Goal: Entertainment & Leisure: Browse casually

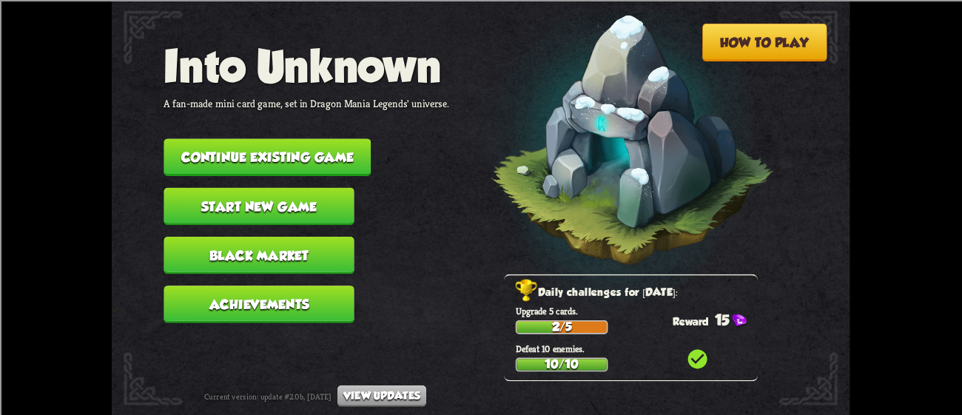
click at [271, 151] on button "Continue existing game" at bounding box center [267, 157] width 207 height 38
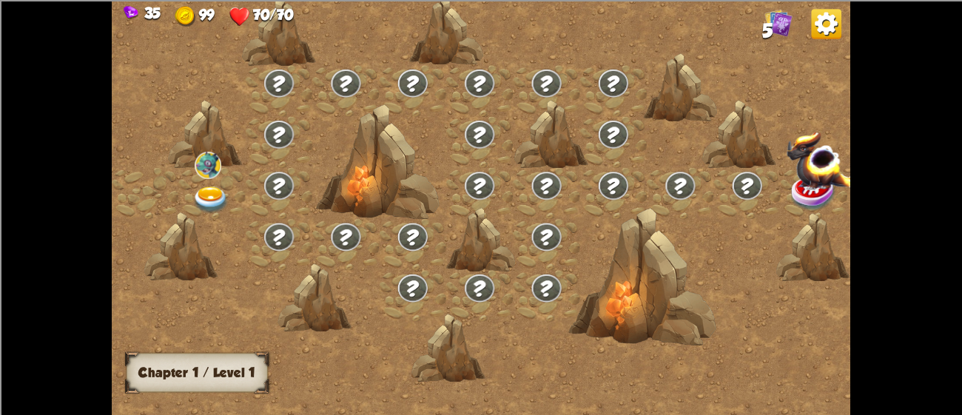
click at [446, 151] on div at bounding box center [479, 142] width 67 height 51
click at [824, 13] on img at bounding box center [826, 24] width 30 height 30
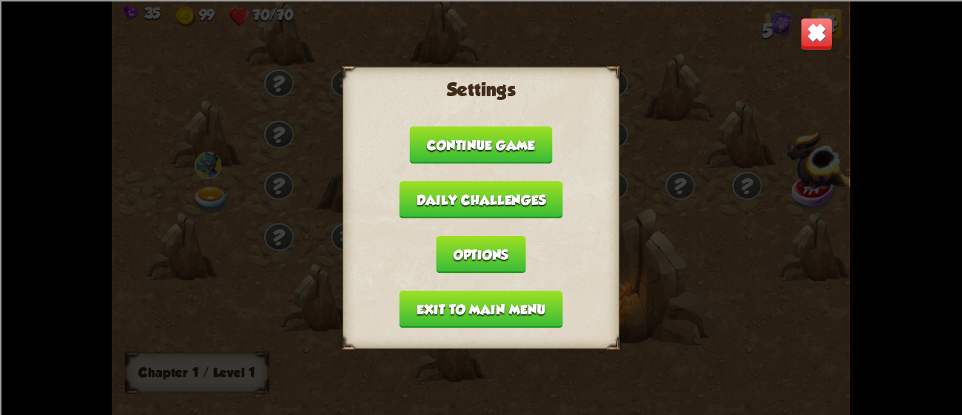
click at [512, 306] on button "Exit to main menu" at bounding box center [482, 309] width 164 height 38
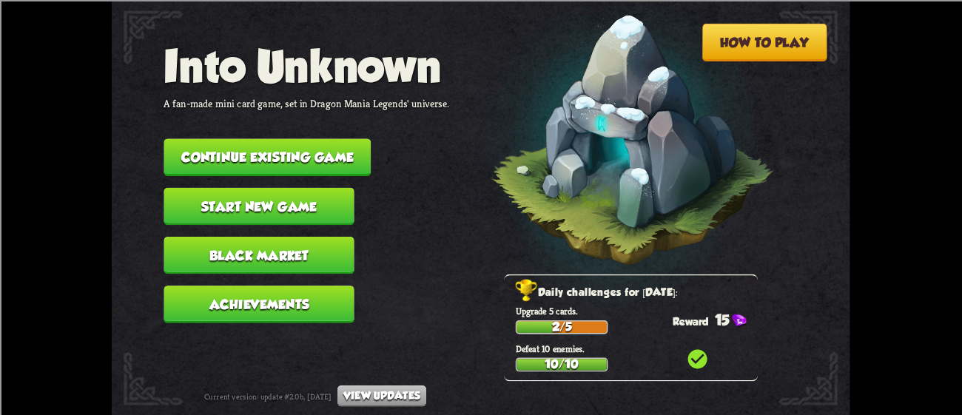
click at [299, 188] on button "Start new game" at bounding box center [259, 206] width 190 height 38
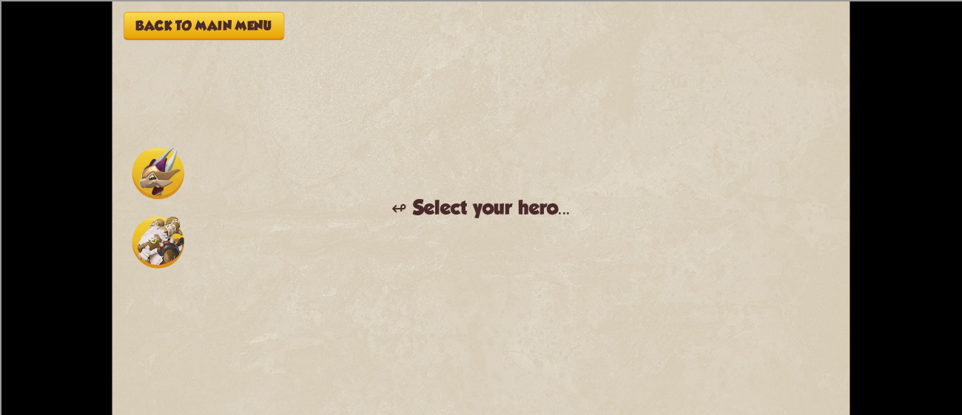
click at [173, 243] on img at bounding box center [158, 242] width 52 height 52
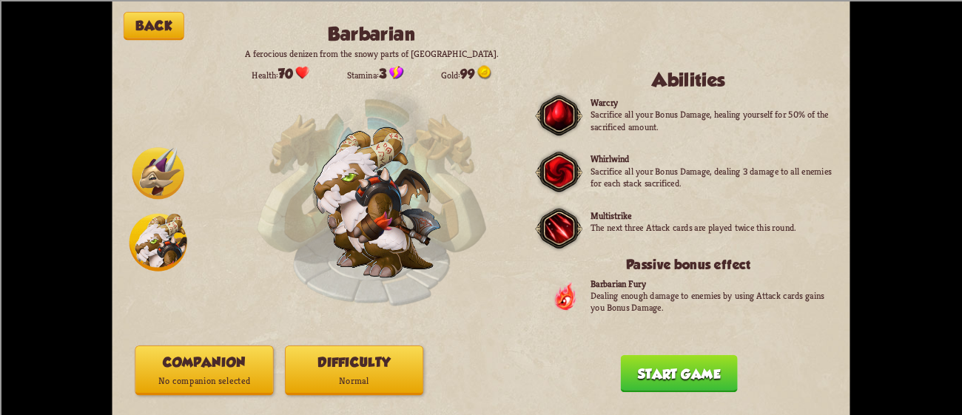
click at [220, 355] on button "Companion No companion selected" at bounding box center [204, 371] width 138 height 50
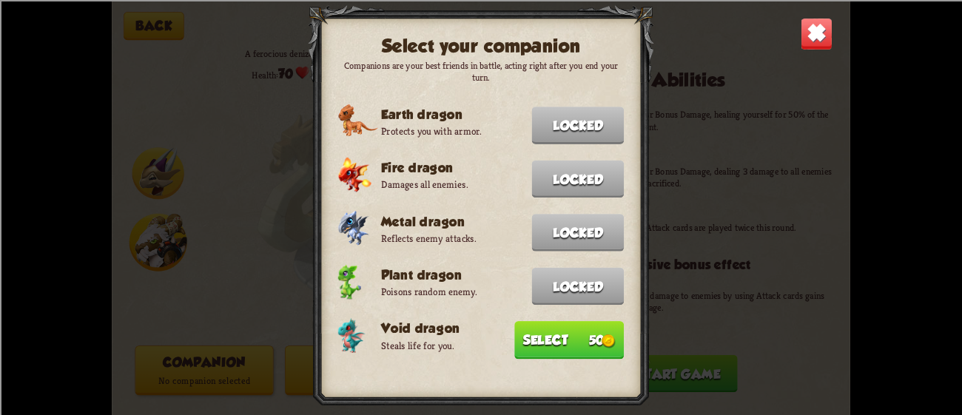
click at [561, 335] on button "Select 50" at bounding box center [569, 340] width 110 height 38
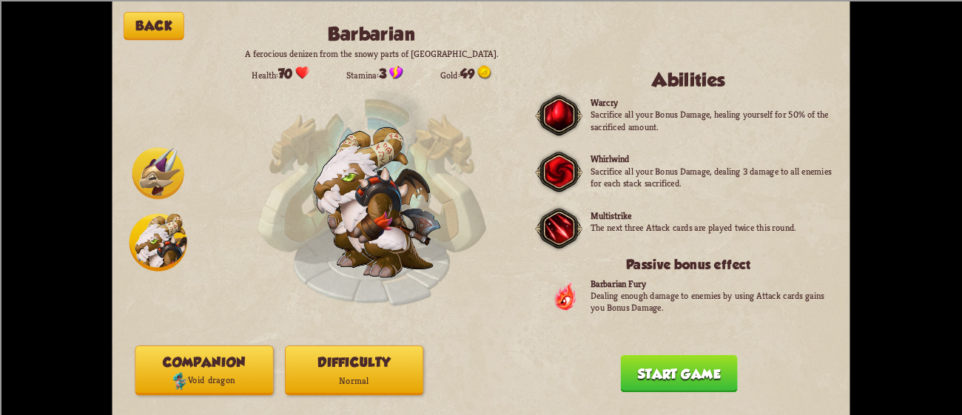
click at [657, 378] on button "Start game" at bounding box center [679, 374] width 117 height 38
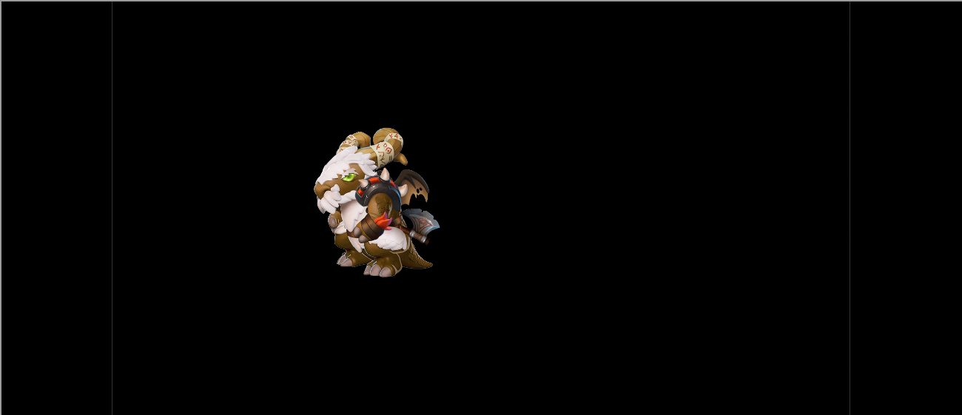
click at [657, 378] on div "Back Barbarian A ferocious denizen from the snowy parts of [GEOGRAPHIC_DATA]. H…" at bounding box center [481, 207] width 738 height 415
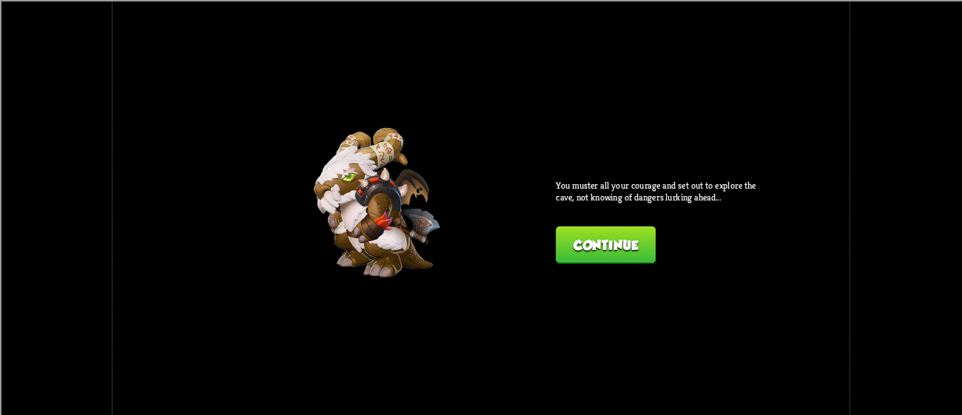
click at [577, 244] on button "Continue" at bounding box center [606, 245] width 100 height 38
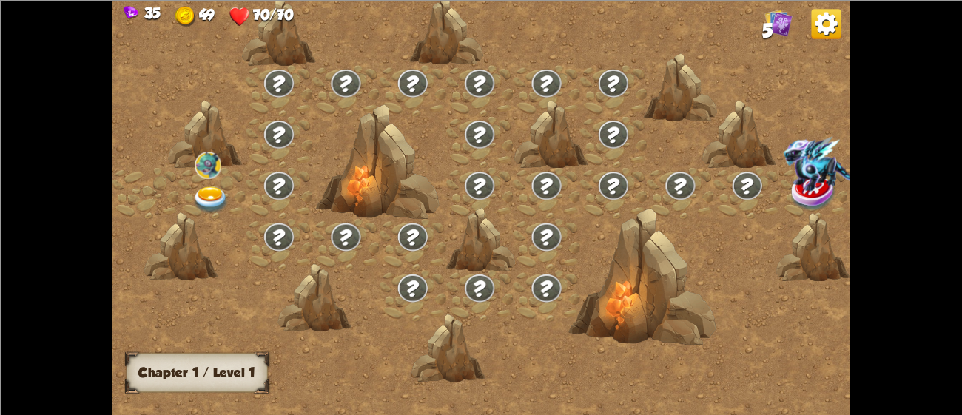
click at [206, 193] on img at bounding box center [210, 200] width 37 height 27
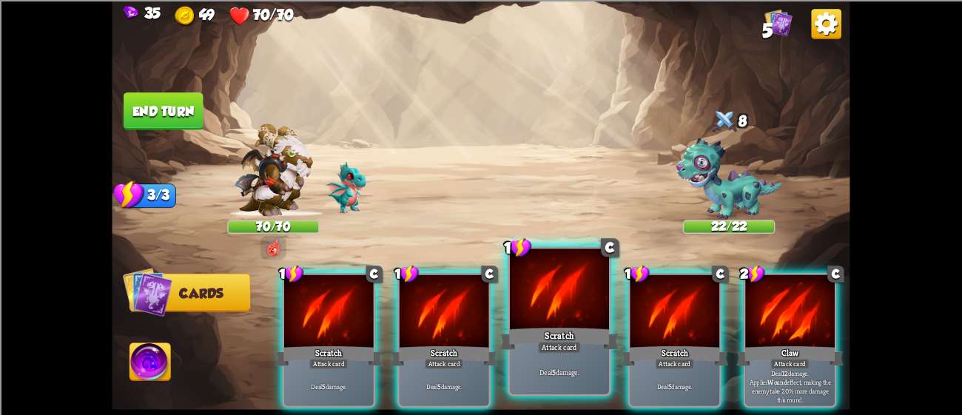
click at [575, 332] on div "Scratch" at bounding box center [559, 338] width 119 height 27
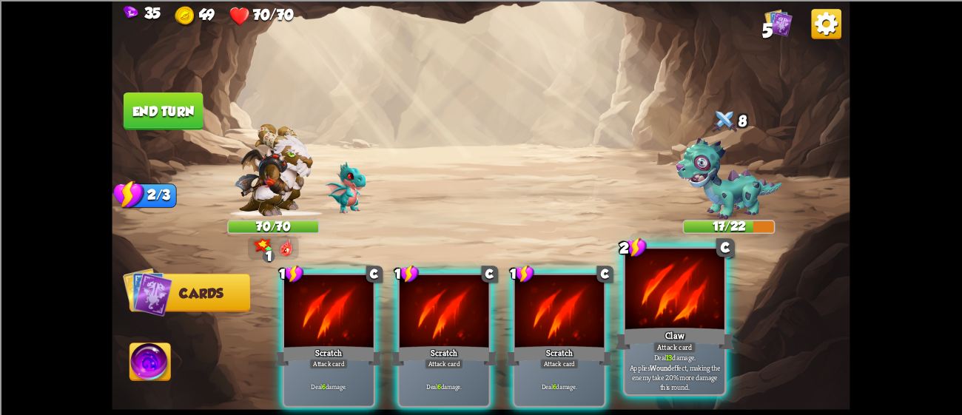
click at [640, 308] on div at bounding box center [674, 291] width 99 height 84
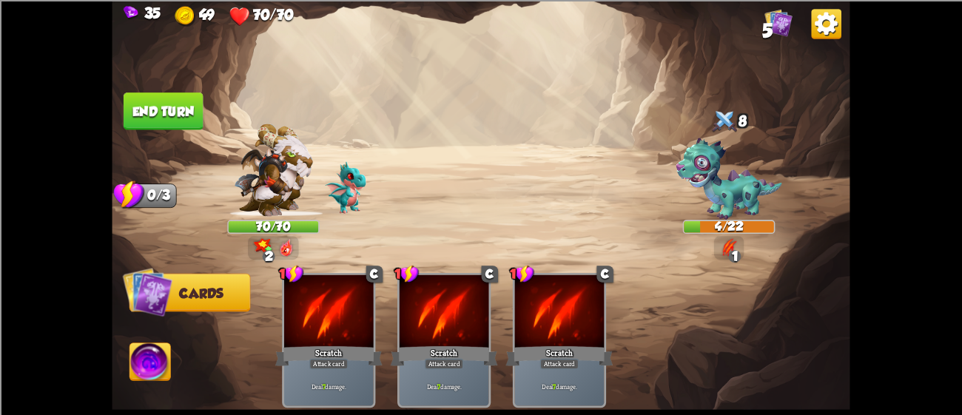
click at [127, 110] on button "End turn" at bounding box center [164, 112] width 80 height 38
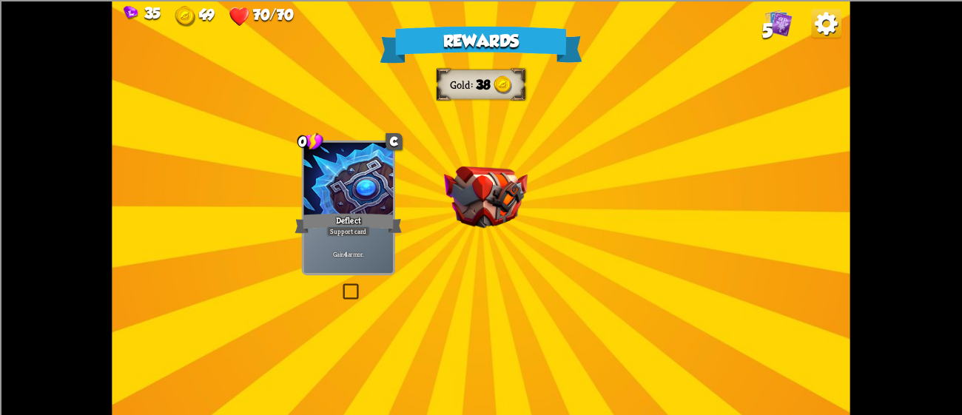
click at [449, 158] on div "Rewards Gold 38 Select a card 0 C Deflect Support card Gain 4 armor. 1 C Brimst…" at bounding box center [481, 207] width 738 height 415
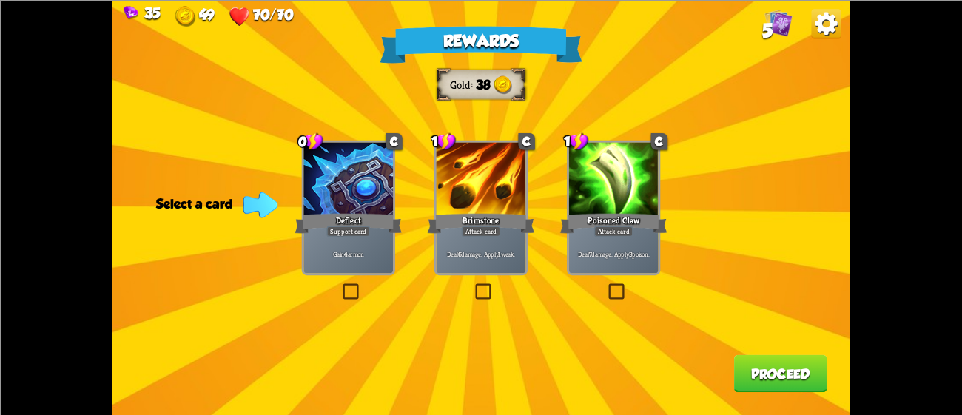
click at [638, 192] on div at bounding box center [614, 179] width 90 height 75
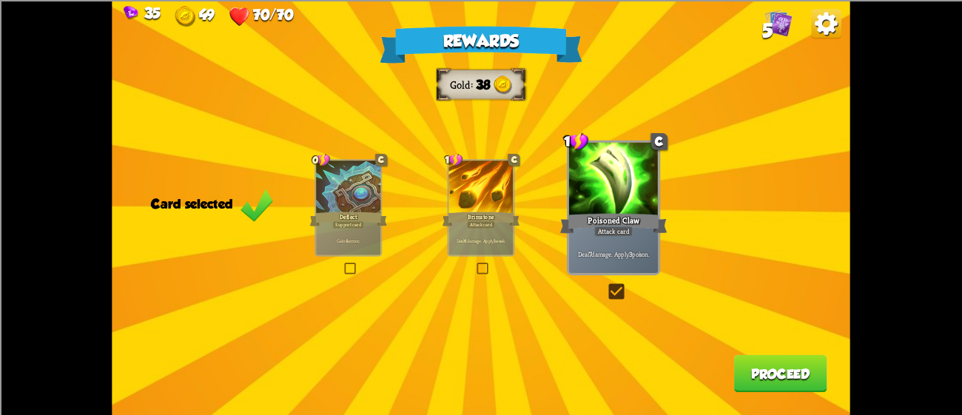
click at [750, 357] on button "Proceed" at bounding box center [780, 374] width 93 height 38
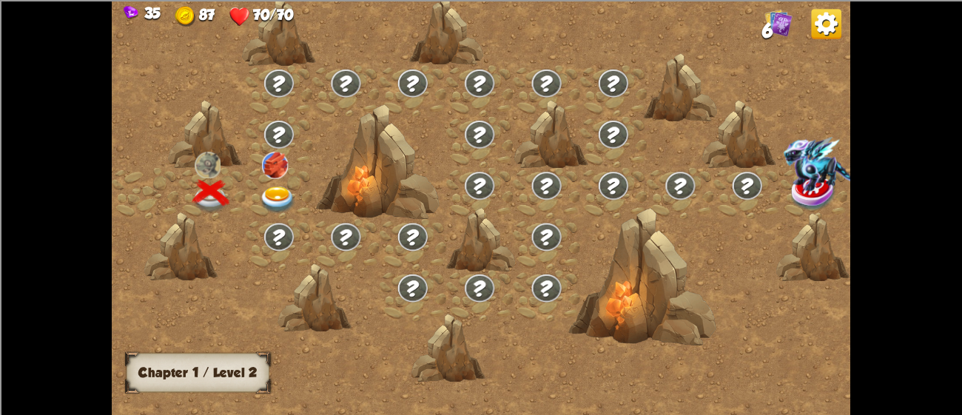
click at [274, 181] on div at bounding box center [279, 193] width 67 height 51
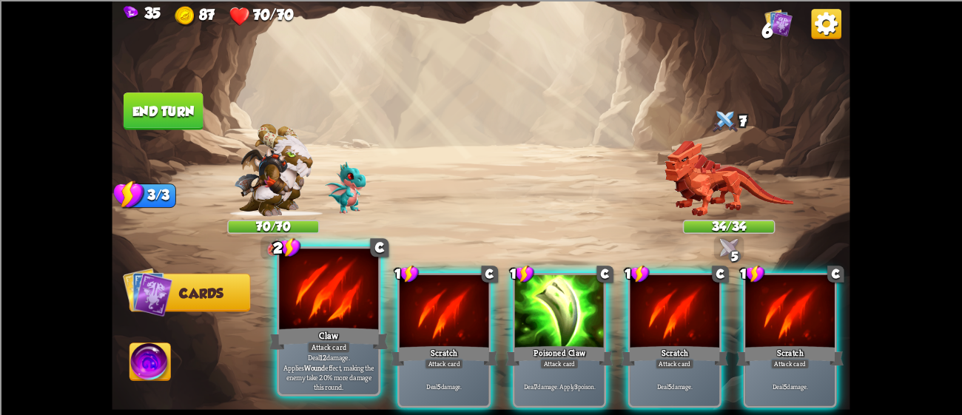
click at [331, 312] on div at bounding box center [328, 291] width 99 height 84
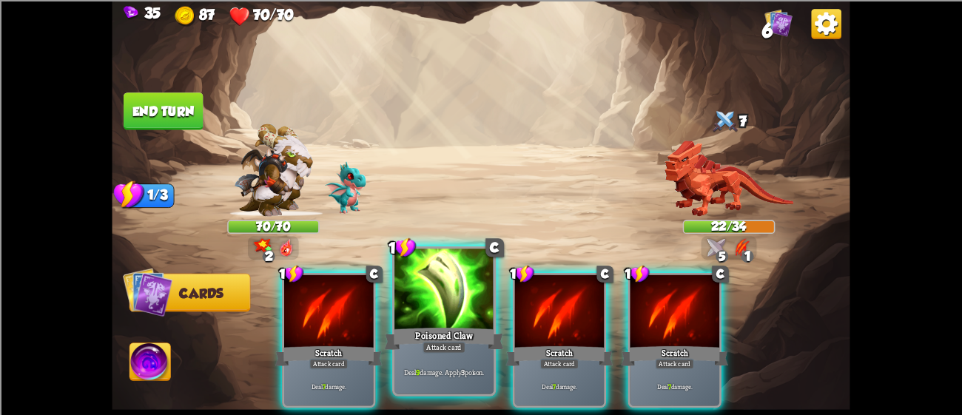
click at [438, 314] on div at bounding box center [444, 291] width 99 height 84
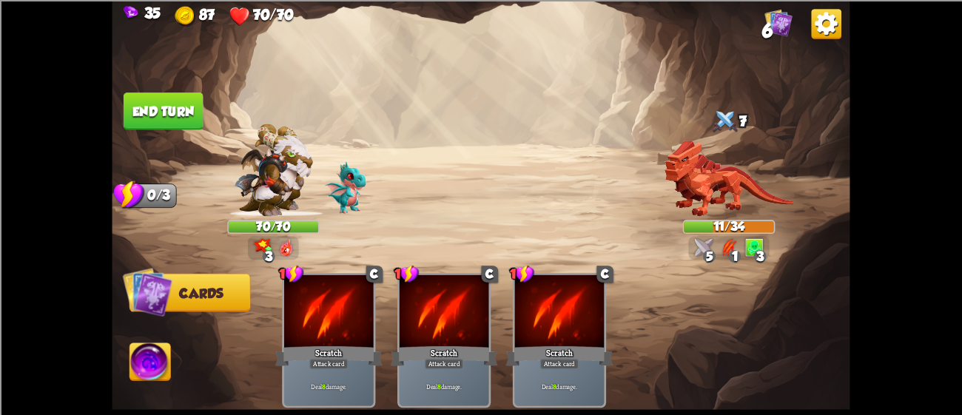
click at [137, 97] on button "End turn" at bounding box center [164, 112] width 80 height 38
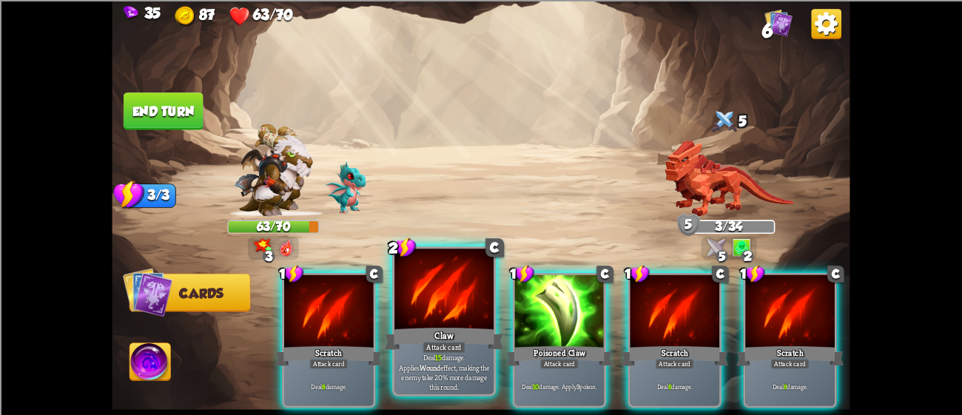
click at [460, 317] on div at bounding box center [444, 291] width 99 height 84
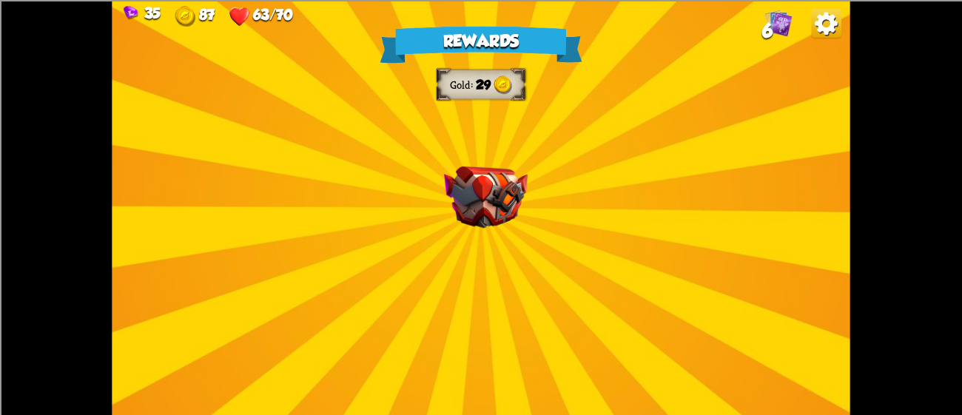
click at [515, 187] on img at bounding box center [486, 197] width 84 height 62
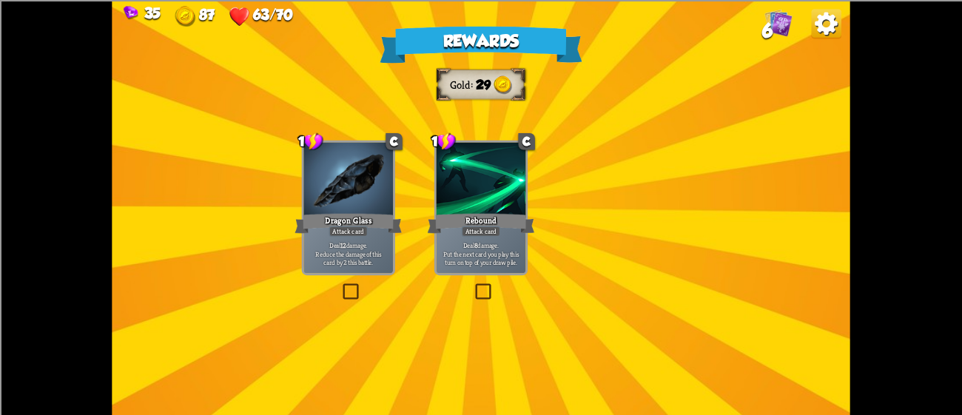
click at [515, 187] on img at bounding box center [486, 197] width 84 height 62
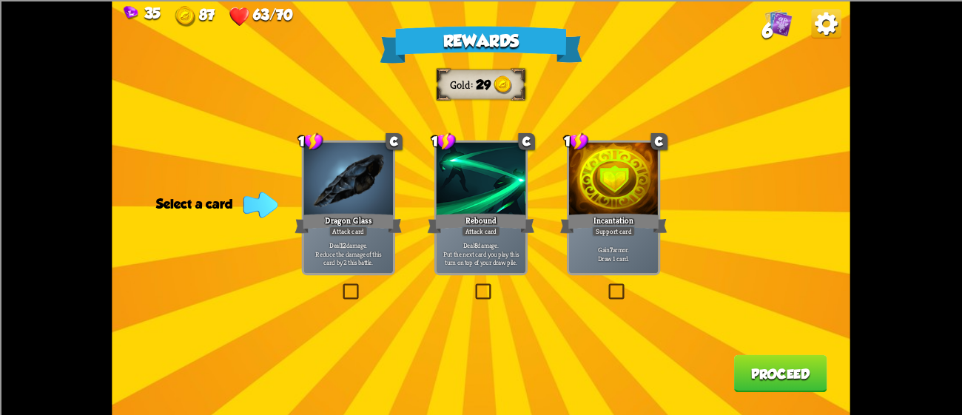
click at [443, 196] on div at bounding box center [482, 179] width 90 height 75
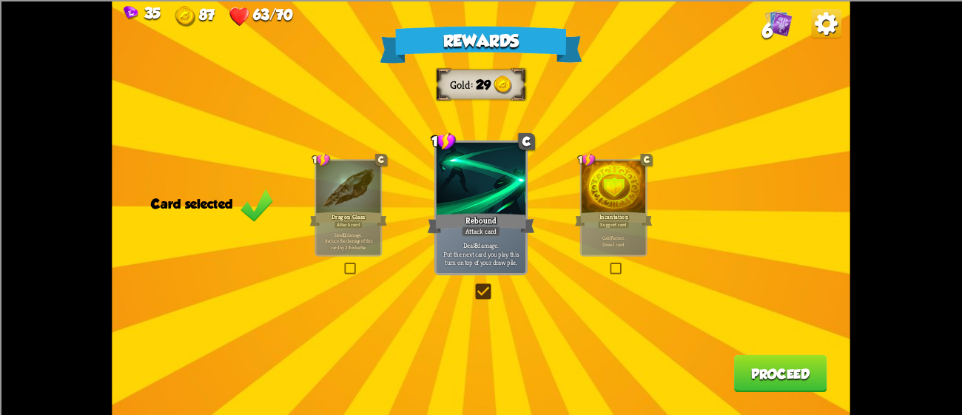
click at [599, 215] on div "Incantation" at bounding box center [614, 218] width 78 height 17
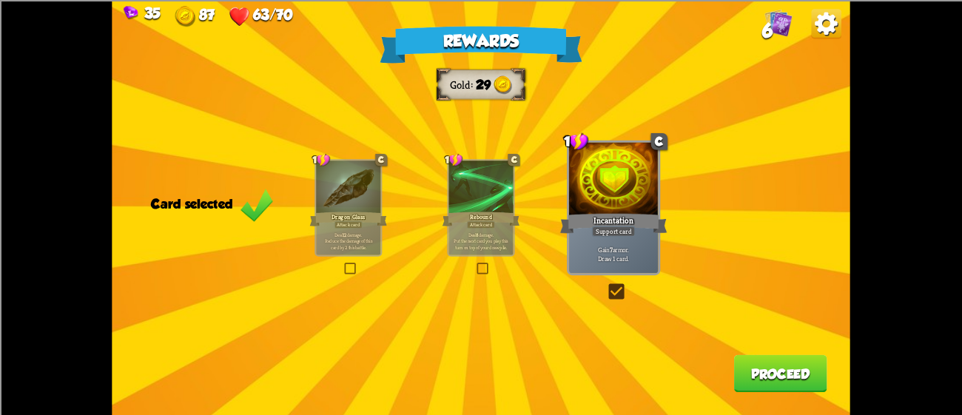
click at [787, 380] on button "Proceed" at bounding box center [780, 374] width 93 height 38
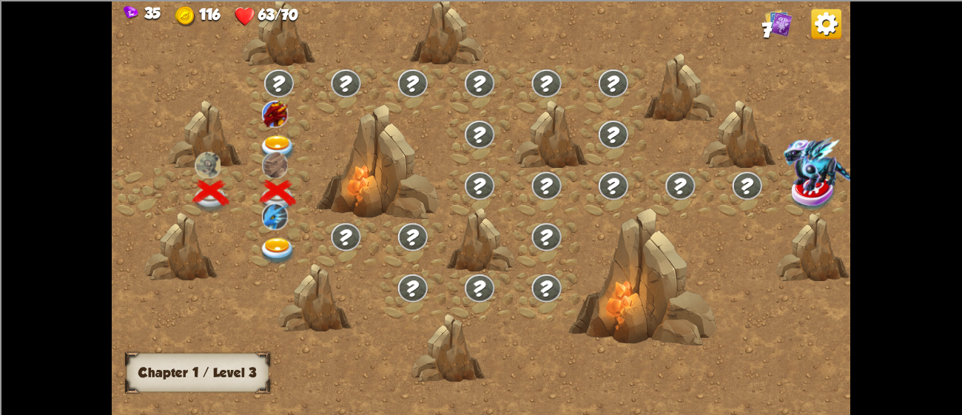
click at [279, 152] on img at bounding box center [275, 165] width 27 height 27
click at [275, 150] on img at bounding box center [278, 148] width 37 height 27
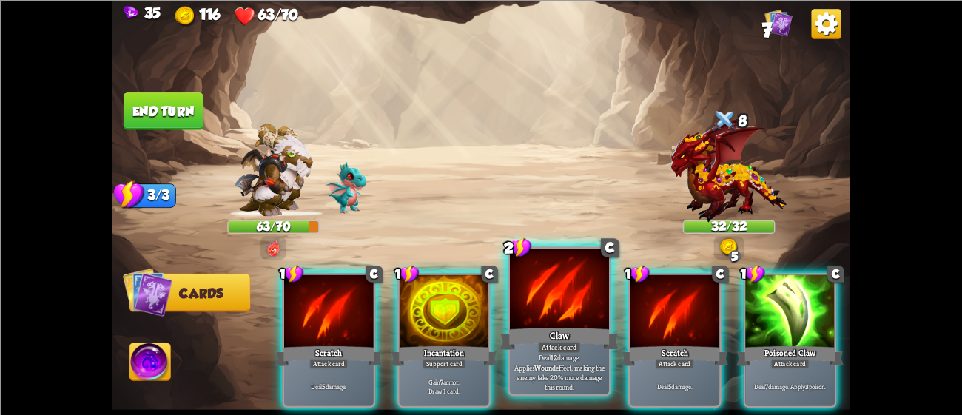
click at [552, 303] on div at bounding box center [559, 291] width 99 height 84
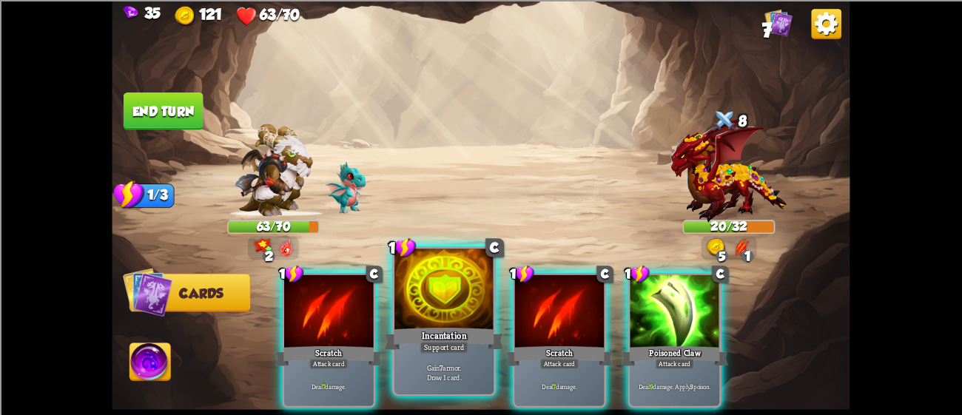
click at [442, 314] on div at bounding box center [444, 291] width 99 height 84
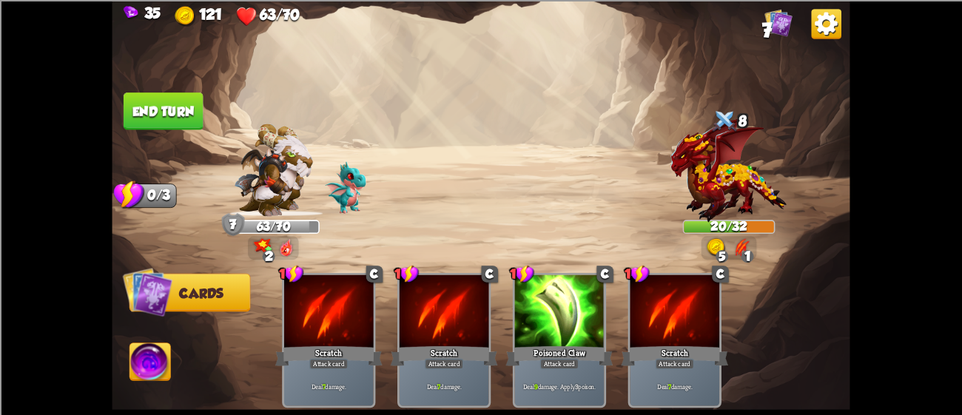
click at [166, 96] on button "End turn" at bounding box center [164, 112] width 80 height 38
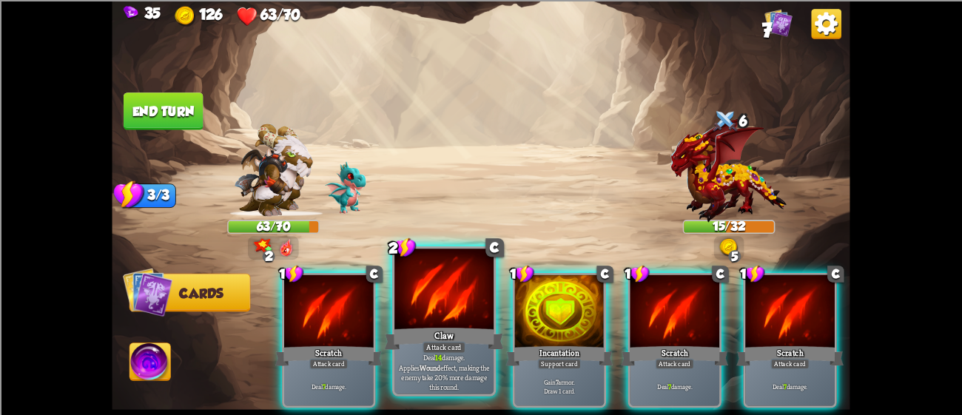
click at [411, 284] on div at bounding box center [444, 291] width 99 height 84
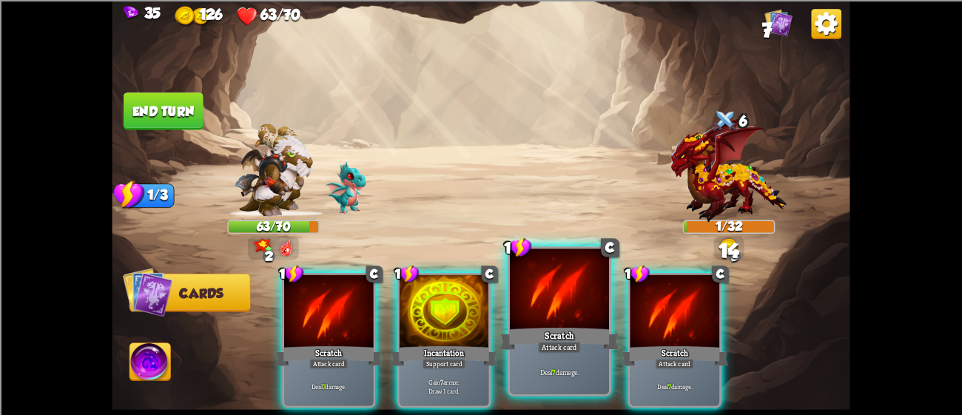
click at [601, 326] on div "Scratch" at bounding box center [559, 338] width 119 height 27
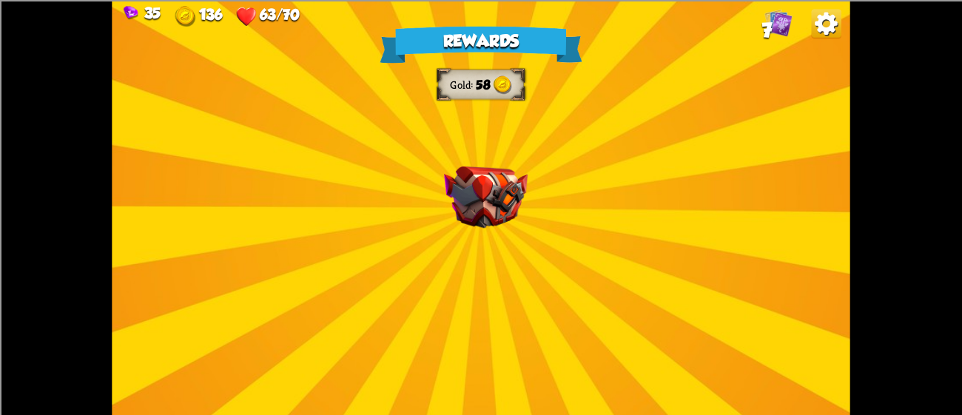
click at [485, 212] on div at bounding box center [485, 212] width 0 height 0
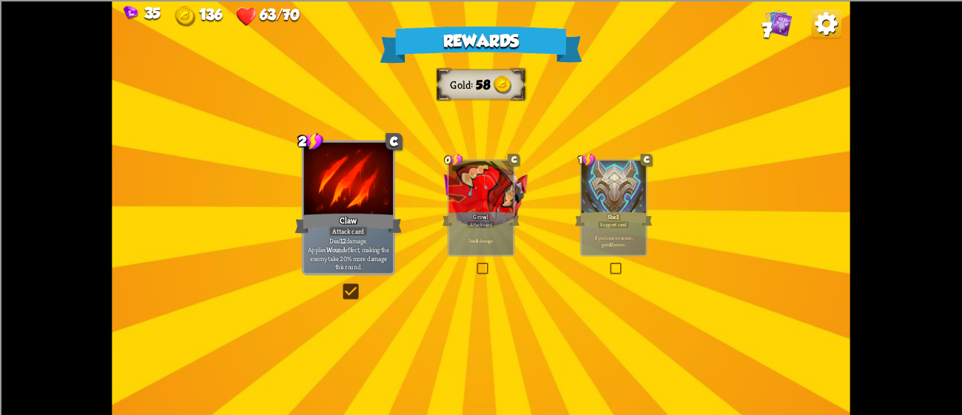
click at [434, 185] on div "Rewards Gold 58 Card selected 2 C Claw Attack card Deal 12 damage. Applies Woun…" at bounding box center [481, 207] width 738 height 415
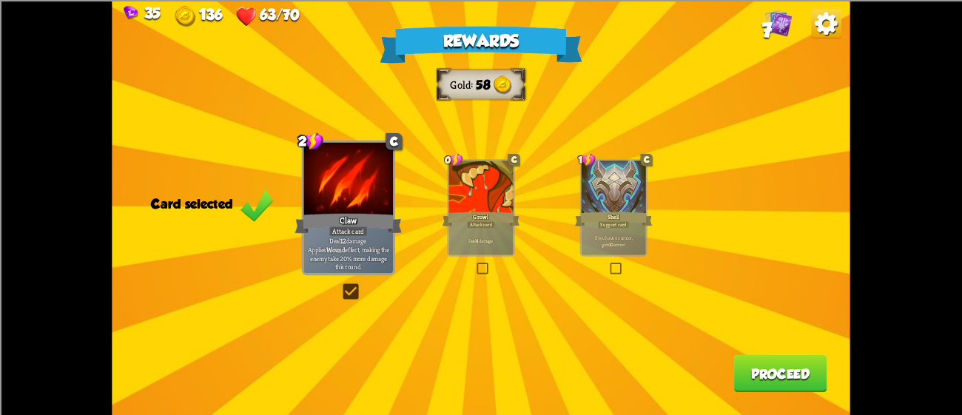
click at [358, 169] on div at bounding box center [348, 179] width 90 height 75
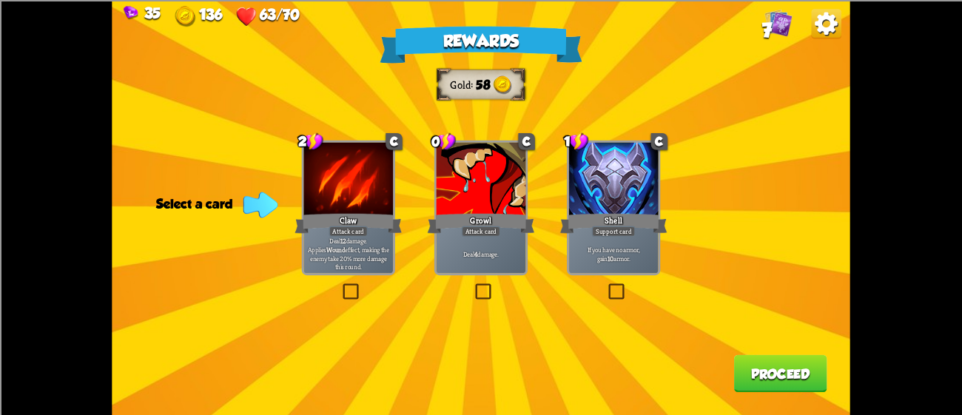
click at [642, 181] on div at bounding box center [614, 179] width 90 height 75
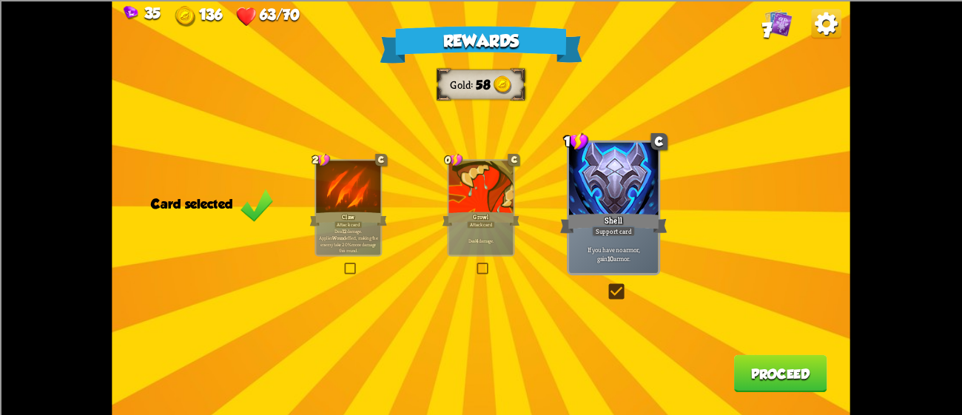
click at [799, 400] on div "Rewards Gold 58 Card selected 2 C Claw Attack card Deal 12 damage. Applies Woun…" at bounding box center [481, 207] width 738 height 415
click at [802, 364] on button "Proceed" at bounding box center [780, 374] width 93 height 38
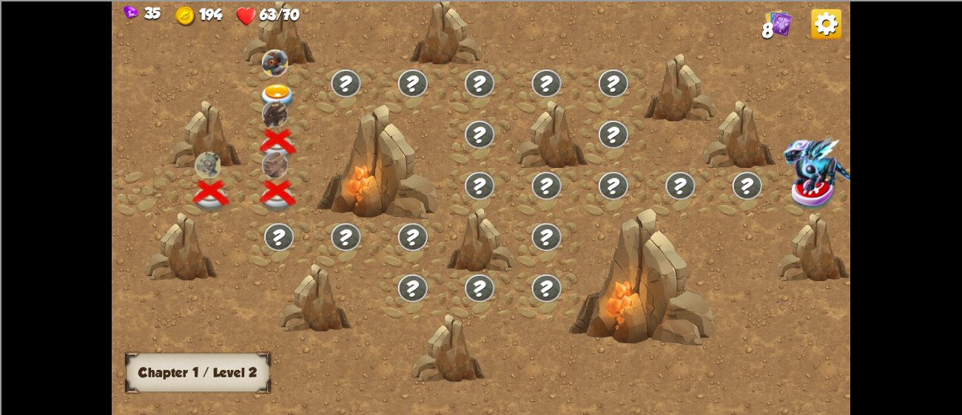
click at [260, 90] on img at bounding box center [278, 97] width 37 height 27
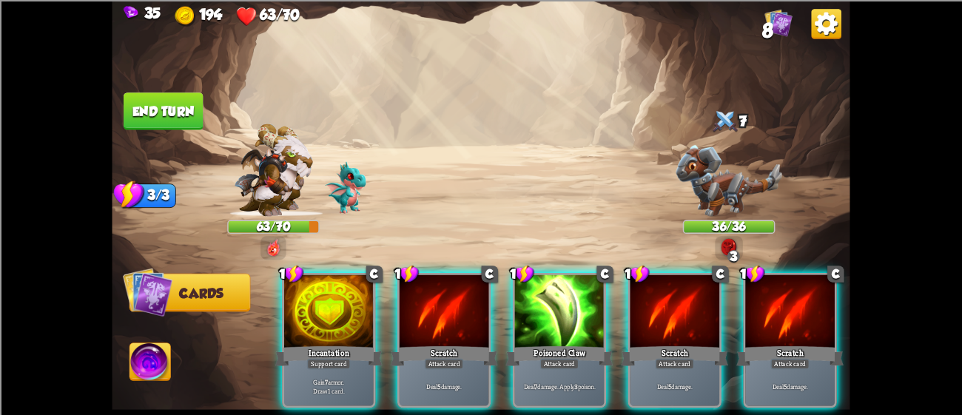
click at [720, 169] on img at bounding box center [729, 180] width 106 height 72
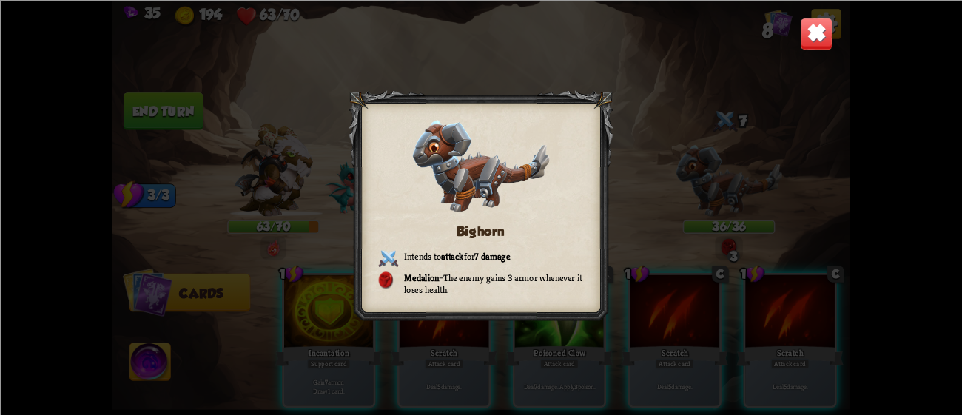
click at [810, 26] on img at bounding box center [817, 33] width 33 height 33
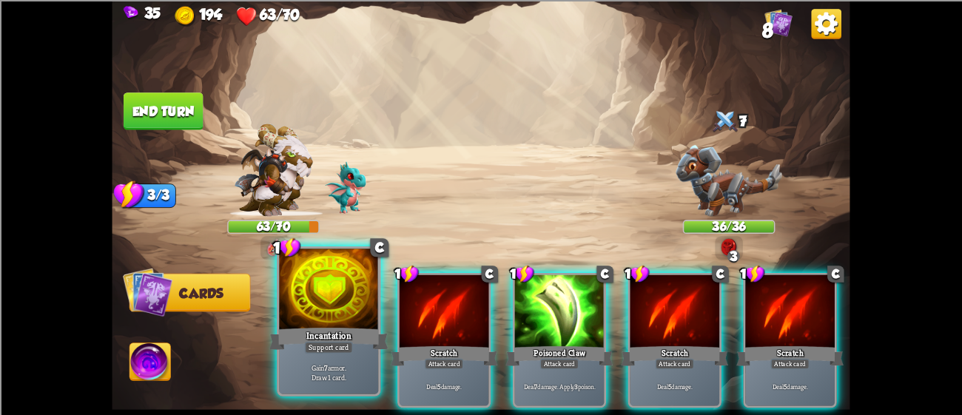
click at [340, 291] on div at bounding box center [328, 291] width 99 height 84
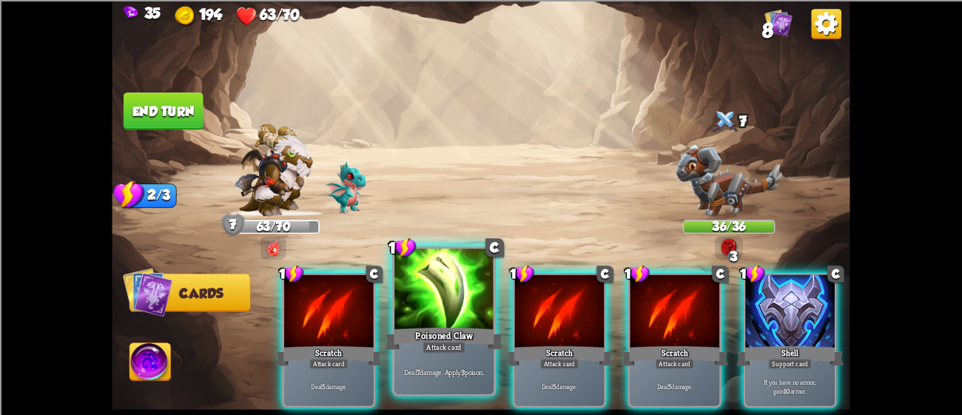
click at [438, 298] on div at bounding box center [444, 291] width 99 height 84
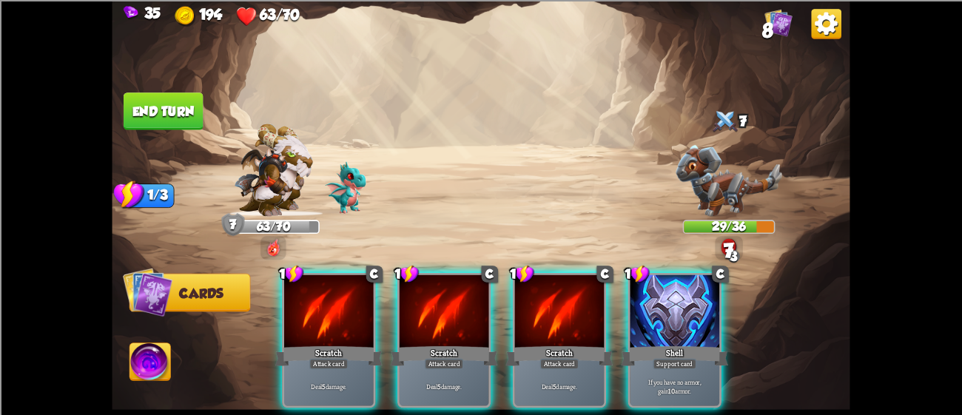
click at [438, 298] on div at bounding box center [445, 312] width 90 height 75
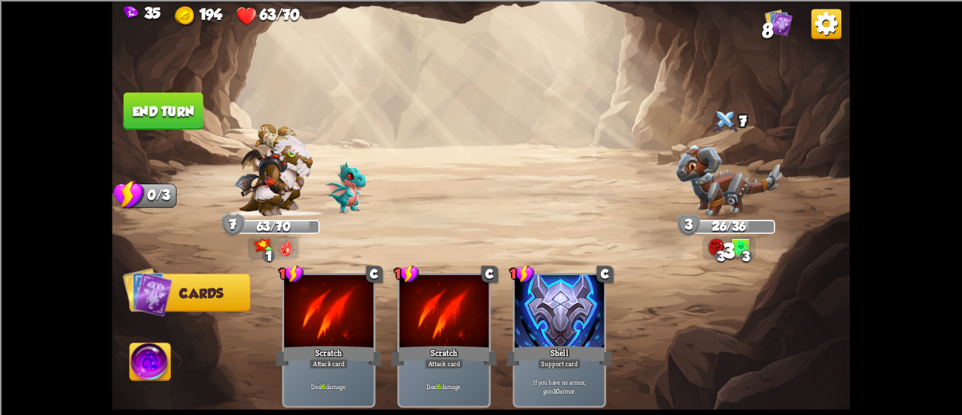
click at [162, 110] on button "End turn" at bounding box center [164, 112] width 80 height 38
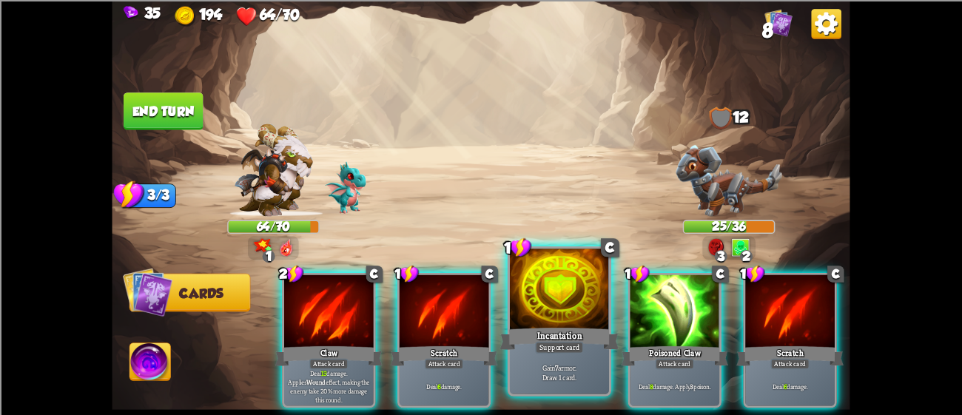
click at [545, 292] on div at bounding box center [559, 291] width 99 height 84
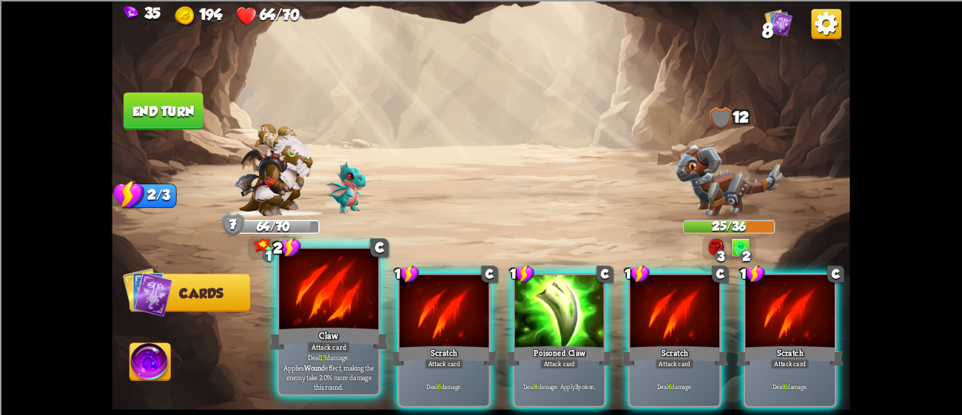
click at [337, 279] on div at bounding box center [328, 291] width 99 height 84
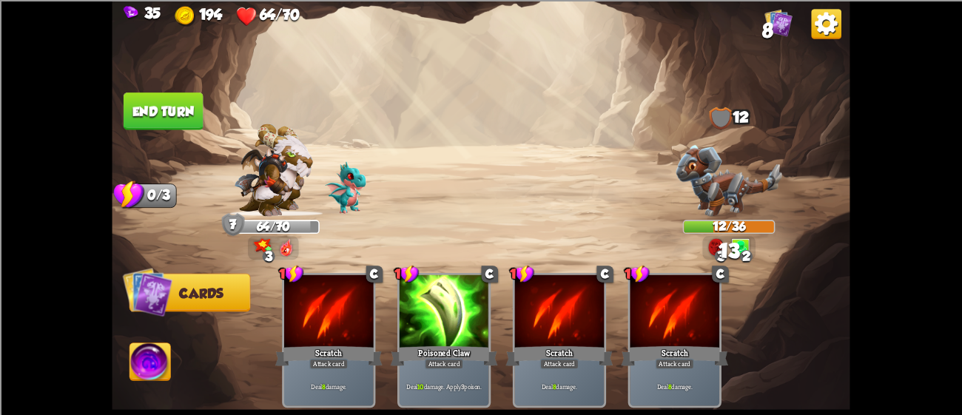
click at [195, 109] on button "End turn" at bounding box center [164, 112] width 80 height 38
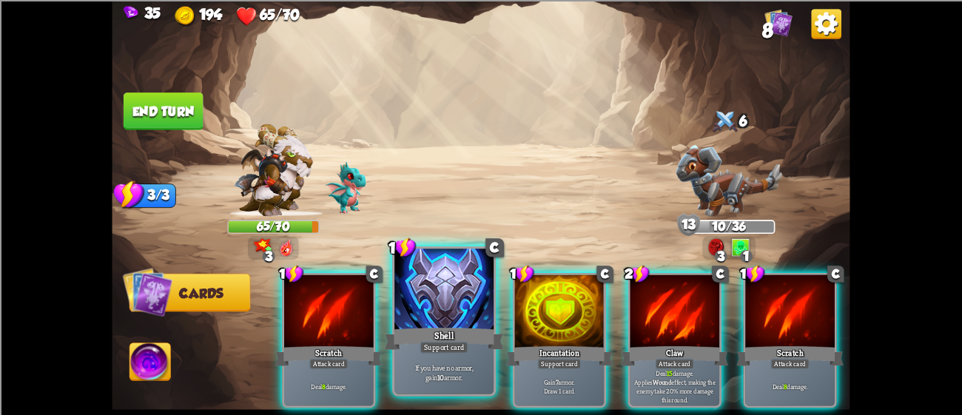
click at [464, 315] on div at bounding box center [444, 291] width 99 height 84
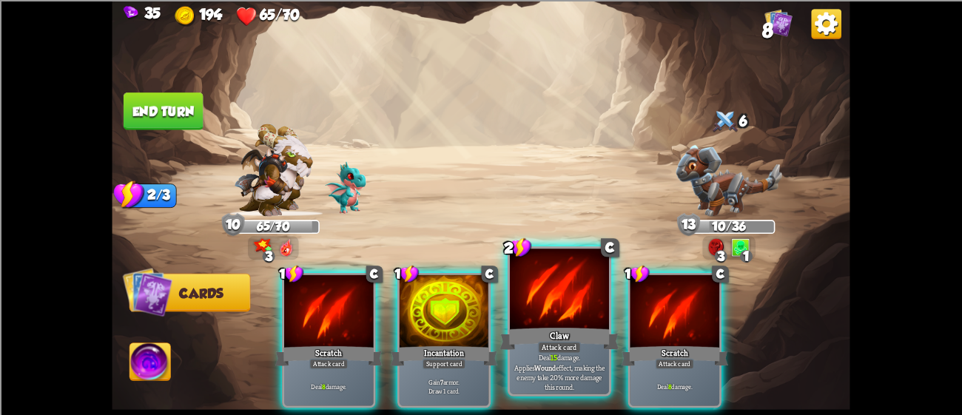
click at [551, 331] on div "Claw" at bounding box center [559, 338] width 119 height 27
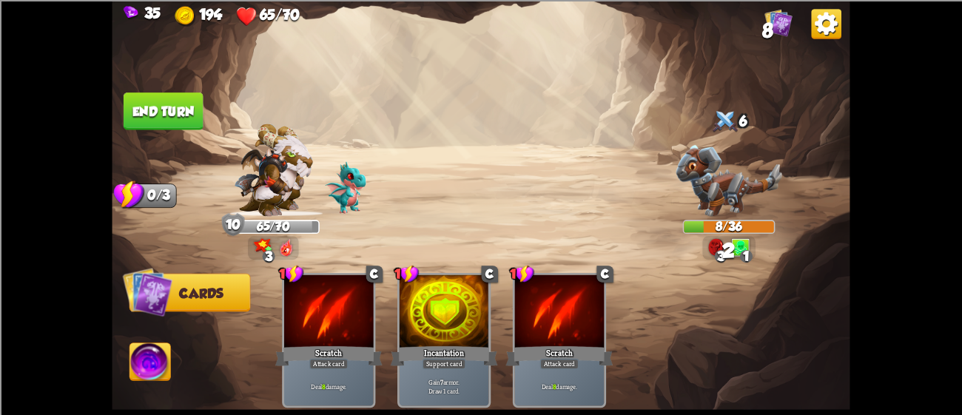
click at [551, 344] on div "Scratch" at bounding box center [559, 356] width 107 height 24
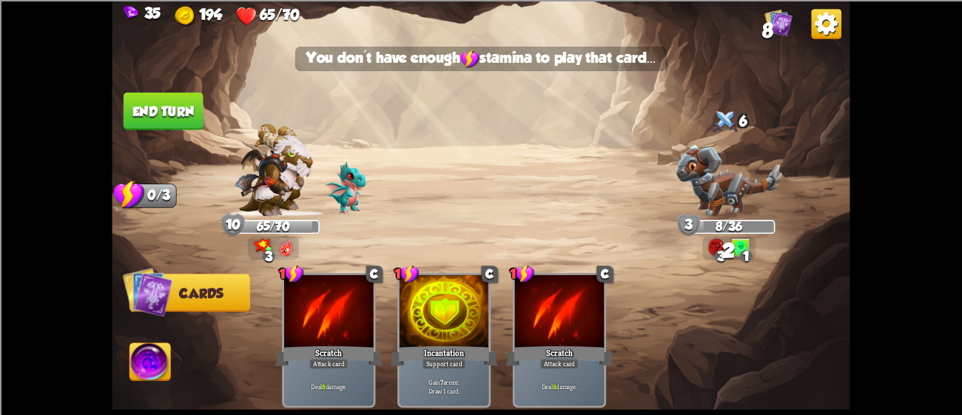
click at [551, 344] on div "Scratch" at bounding box center [559, 356] width 107 height 24
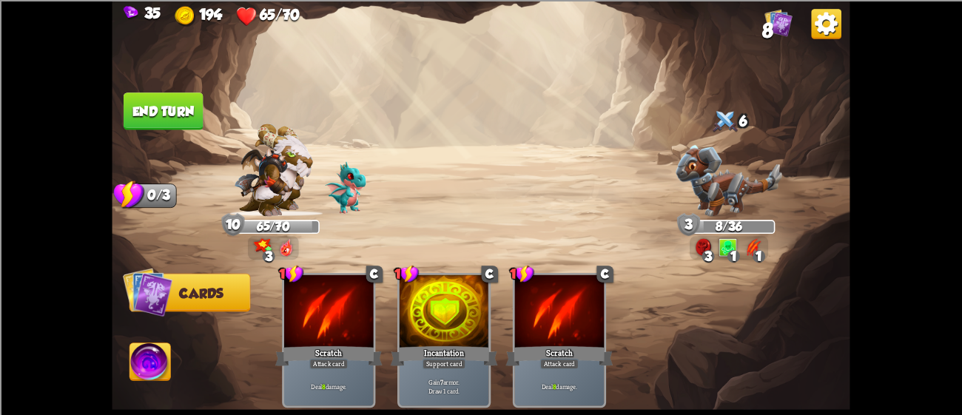
click at [135, 100] on button "End turn" at bounding box center [164, 112] width 80 height 38
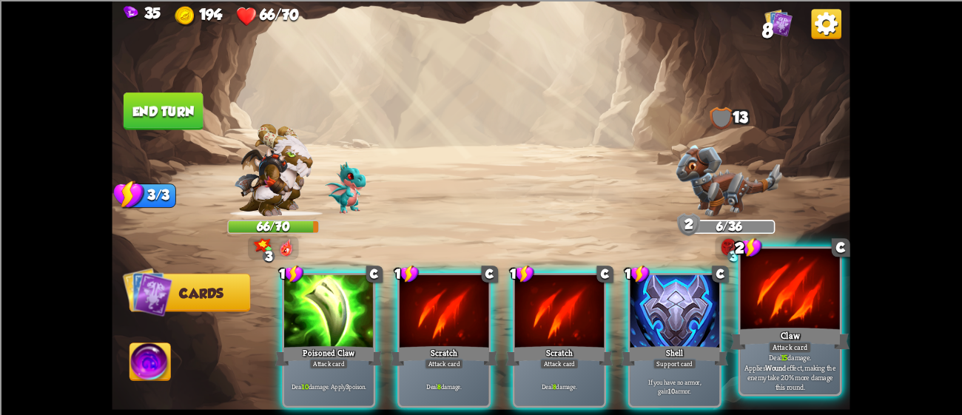
click at [818, 323] on div at bounding box center [790, 291] width 99 height 84
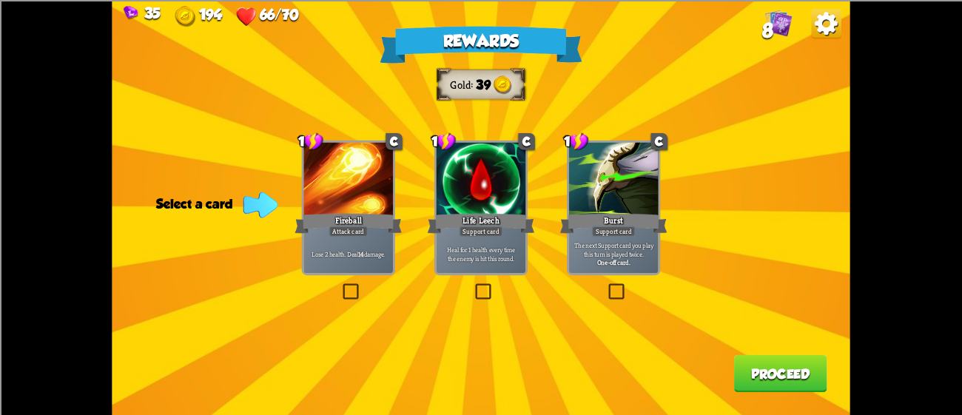
click at [520, 189] on div at bounding box center [482, 179] width 90 height 75
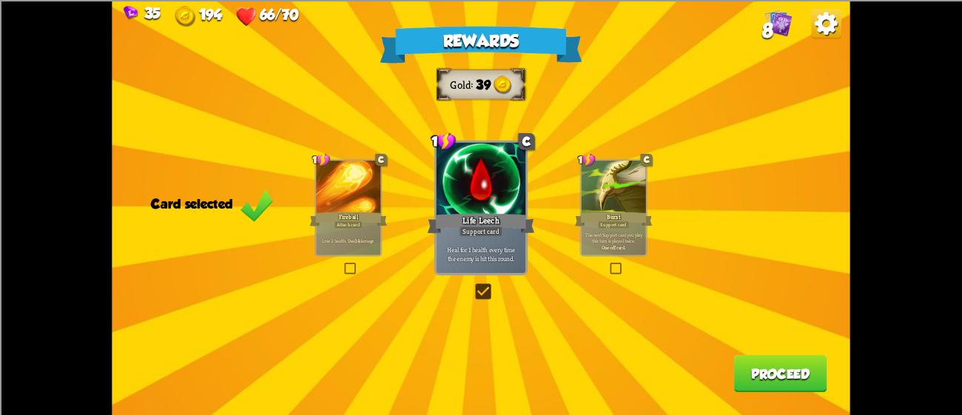
click at [782, 387] on button "Proceed" at bounding box center [780, 374] width 93 height 38
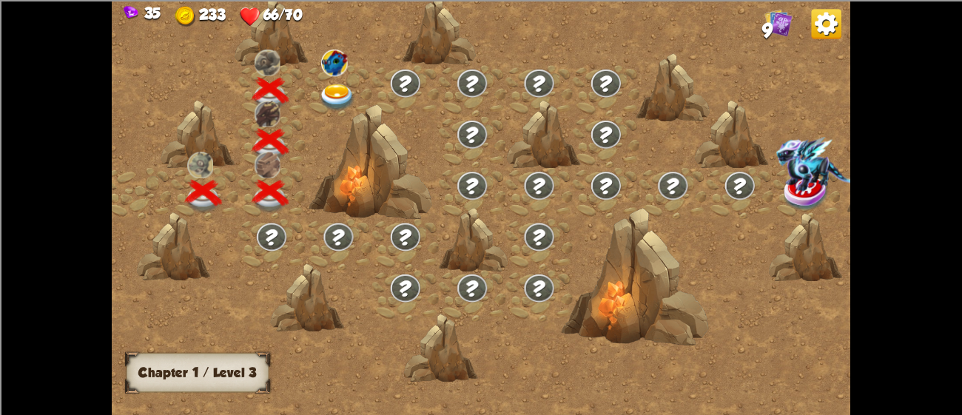
scroll to position [0, 11]
click at [312, 92] on div at bounding box center [337, 90] width 67 height 51
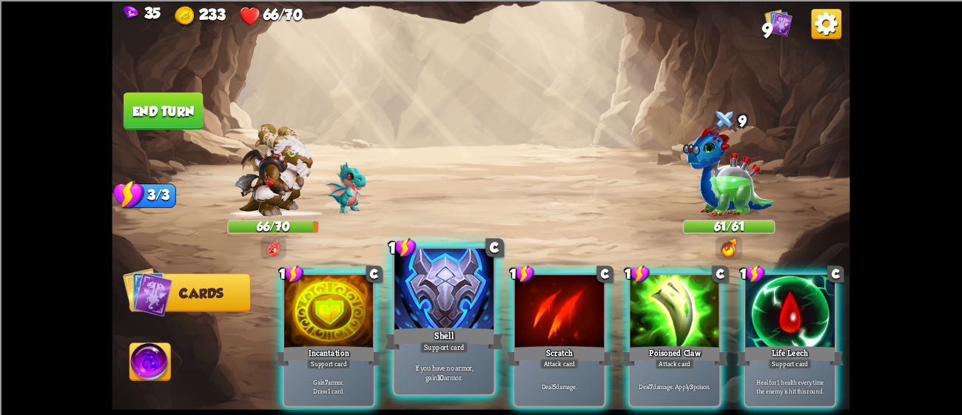
click at [448, 365] on p "If you have no armor, gain 10 armor." at bounding box center [444, 372] width 94 height 19
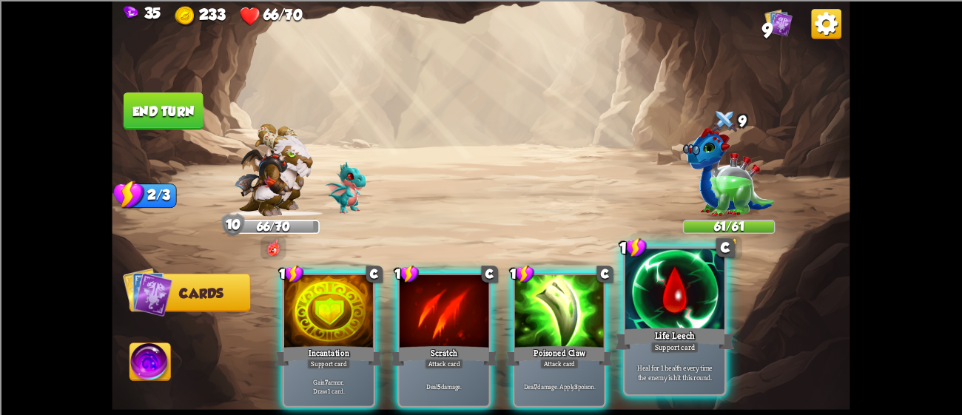
click at [636, 314] on div at bounding box center [674, 291] width 99 height 84
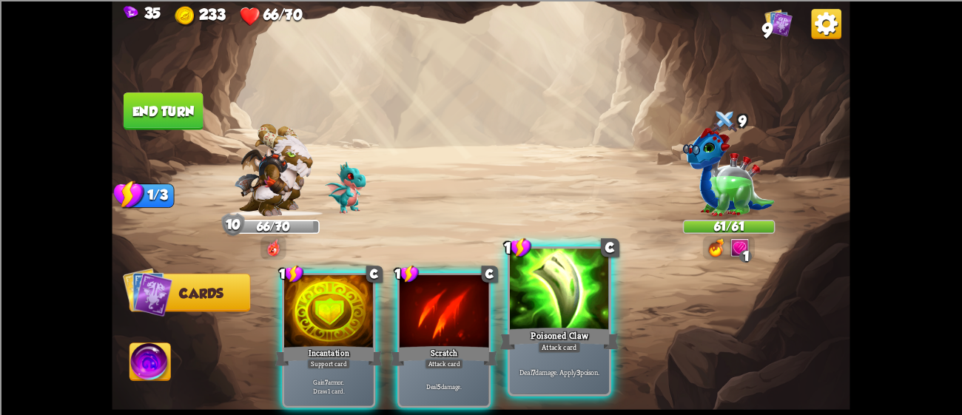
click at [577, 305] on div at bounding box center [559, 291] width 99 height 84
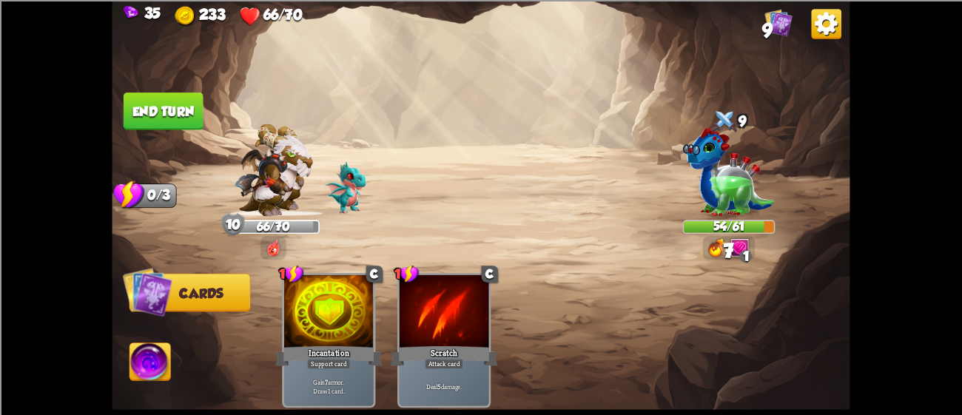
click at [139, 98] on button "End turn" at bounding box center [164, 112] width 80 height 38
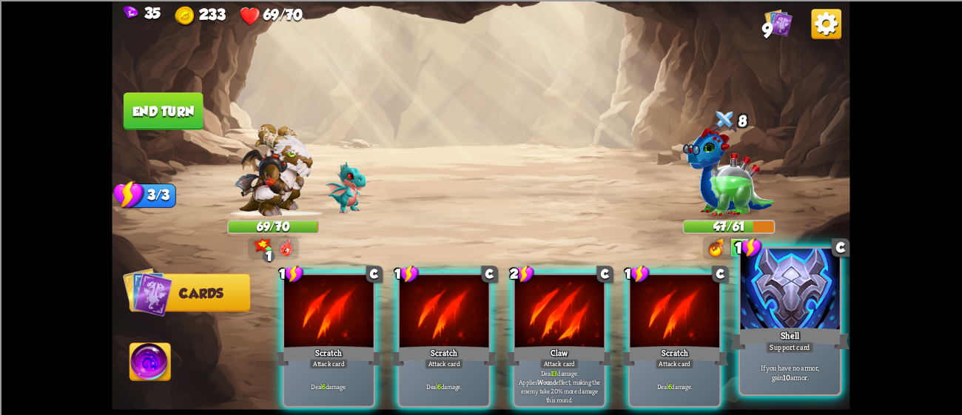
click at [813, 304] on div at bounding box center [790, 291] width 99 height 84
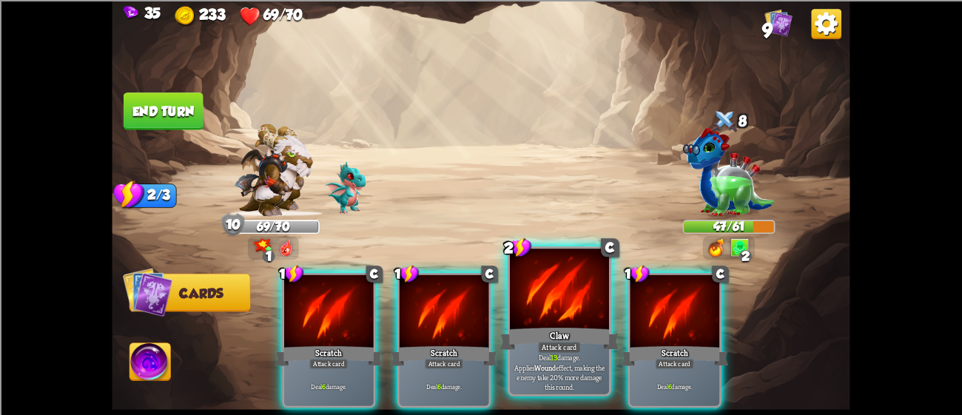
click at [519, 282] on div at bounding box center [559, 291] width 99 height 84
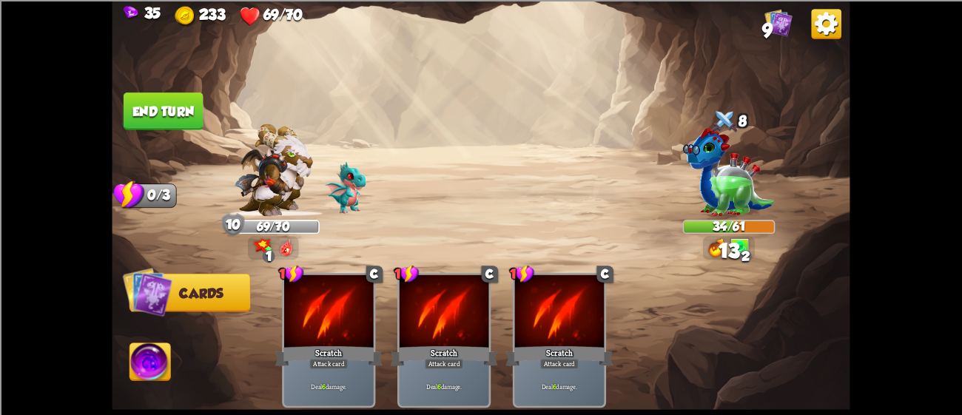
click at [115, 116] on img at bounding box center [481, 207] width 738 height 415
click at [129, 101] on button "End turn" at bounding box center [163, 111] width 81 height 38
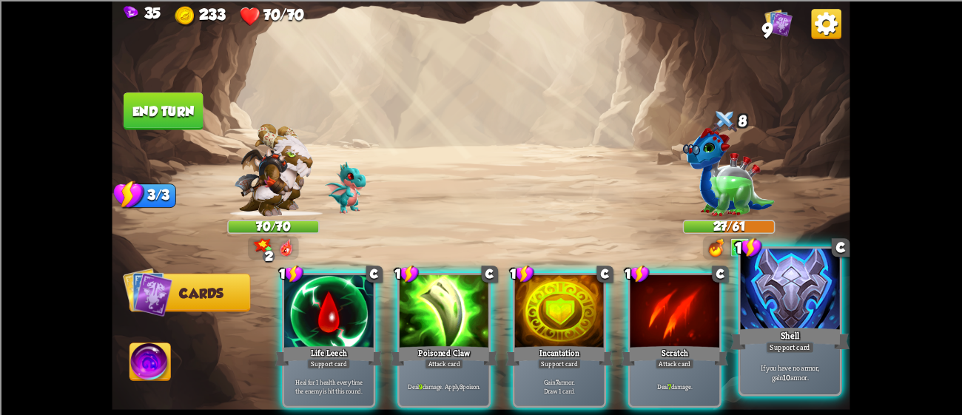
click at [774, 308] on div at bounding box center [790, 291] width 99 height 84
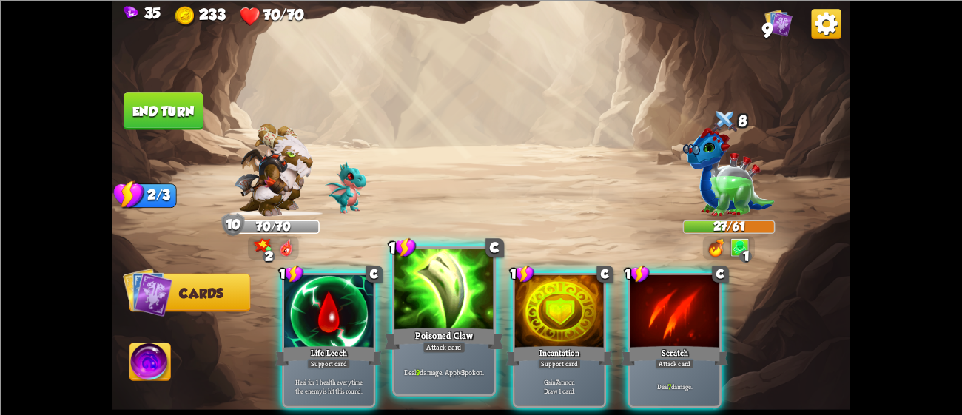
click at [409, 297] on div at bounding box center [444, 291] width 99 height 84
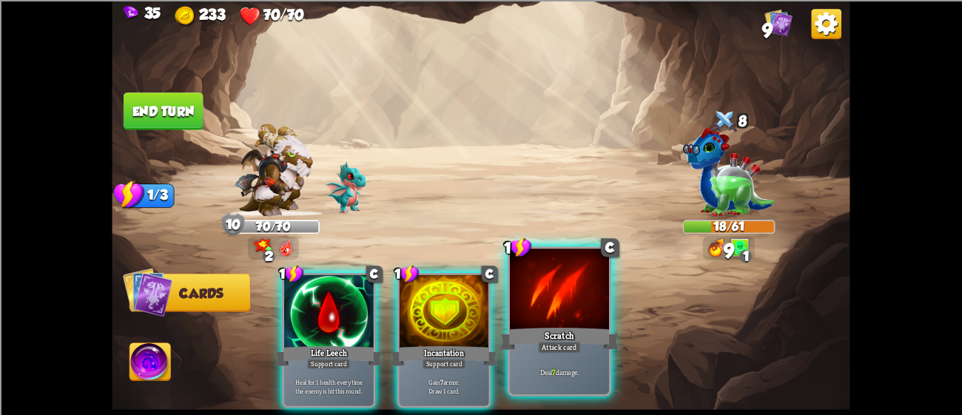
click at [594, 335] on div "Scratch" at bounding box center [559, 338] width 119 height 27
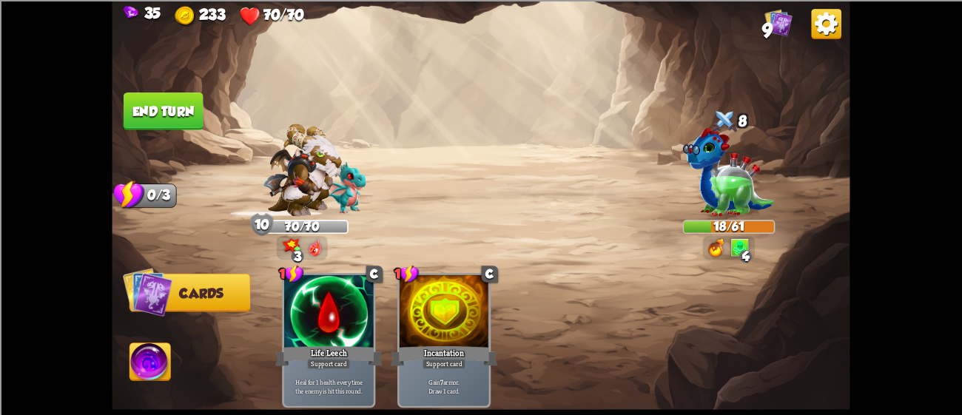
click at [181, 107] on button "End turn" at bounding box center [164, 112] width 80 height 38
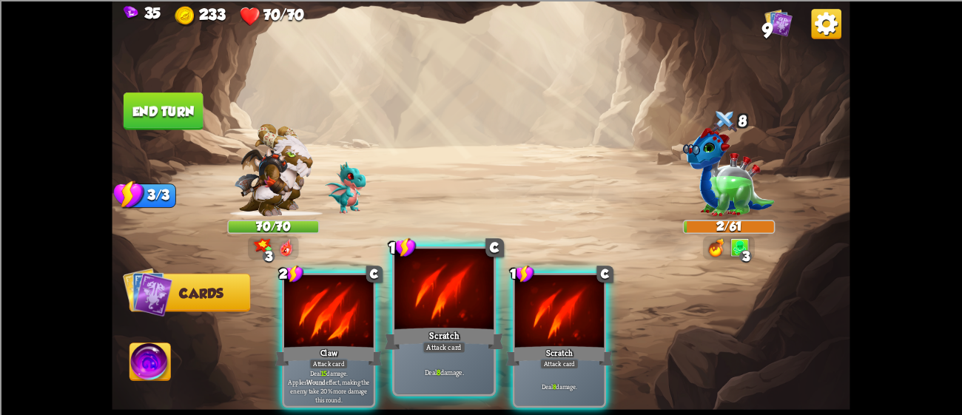
click at [485, 300] on div at bounding box center [444, 291] width 99 height 84
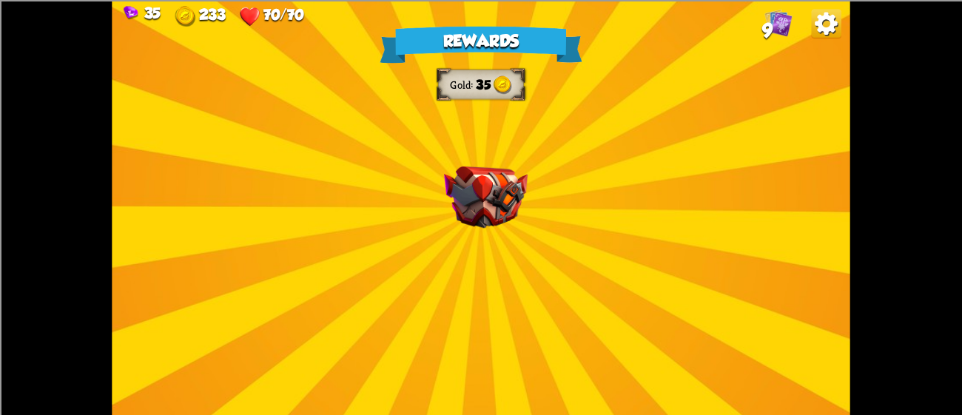
click at [503, 265] on div "Rewards Gold 35 Select a card 0 R Chaos Potion Potion card Trigger 2 random run…" at bounding box center [481, 207] width 738 height 415
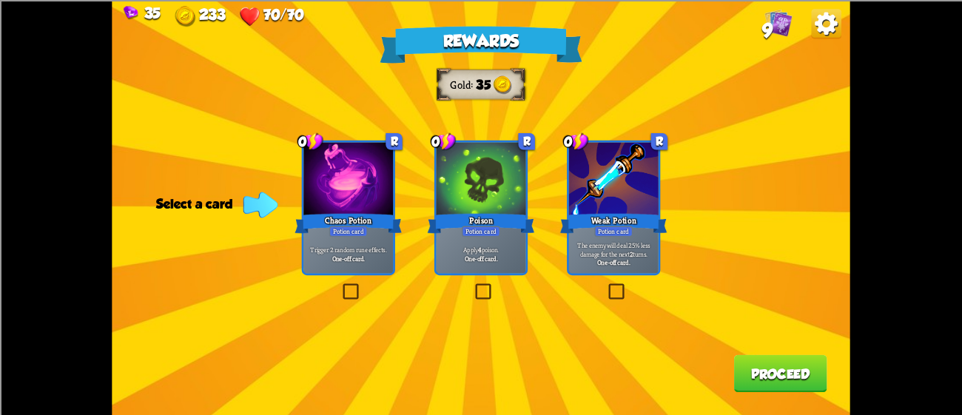
click at [370, 160] on div at bounding box center [348, 179] width 90 height 75
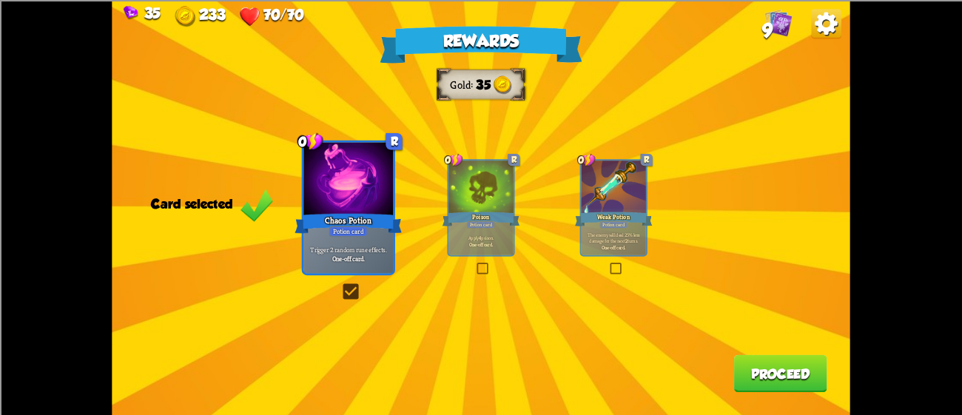
click at [473, 191] on div at bounding box center [481, 188] width 64 height 54
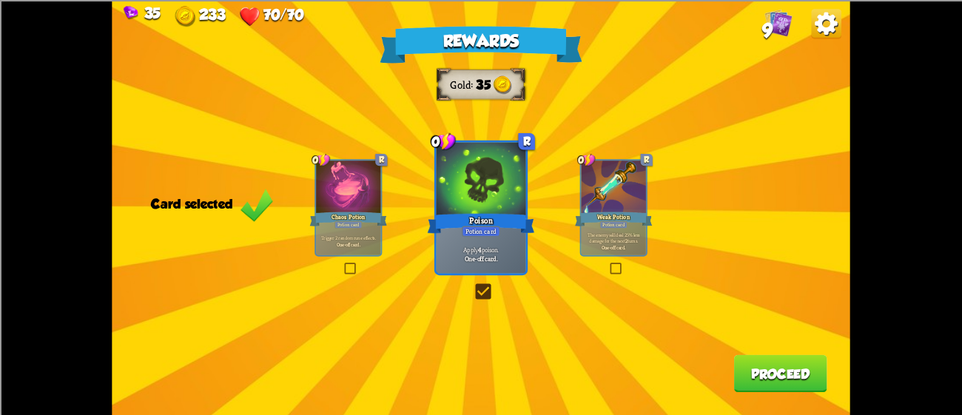
click at [580, 190] on div "0 R Weak Potion Potion card The enemy will deal 25% less damage for the next 2 …" at bounding box center [613, 208] width 67 height 98
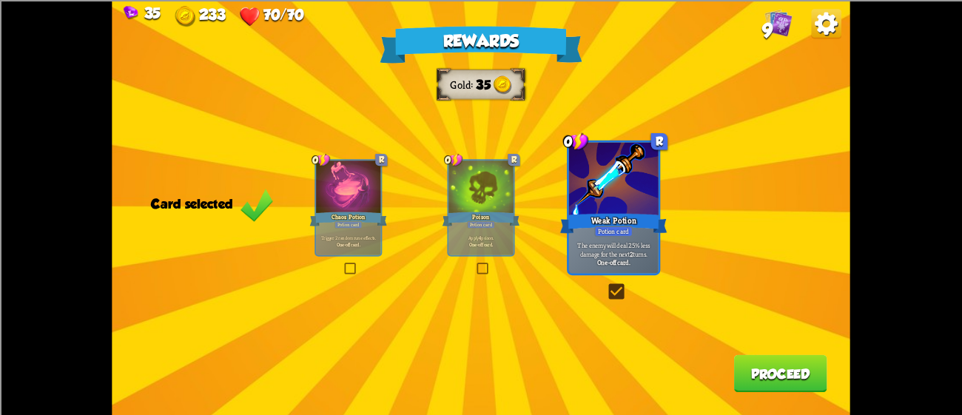
click at [754, 357] on button "Proceed" at bounding box center [780, 374] width 93 height 38
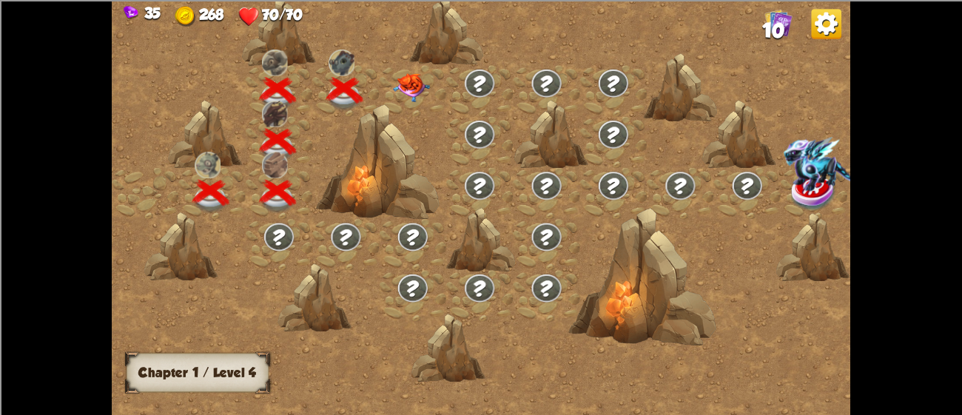
click at [412, 101] on img at bounding box center [412, 87] width 37 height 29
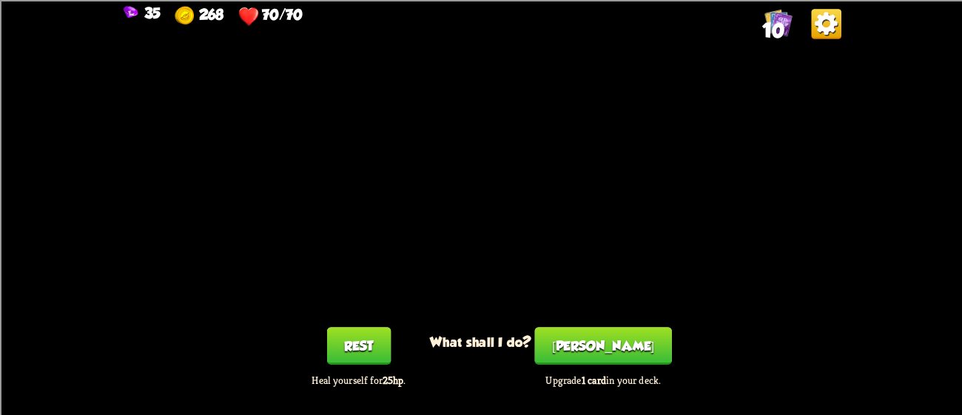
click at [412, 101] on div "You feel rested! What shall I do? Rest Heal yourself for 25hp . [PERSON_NAME] U…" at bounding box center [481, 207] width 738 height 415
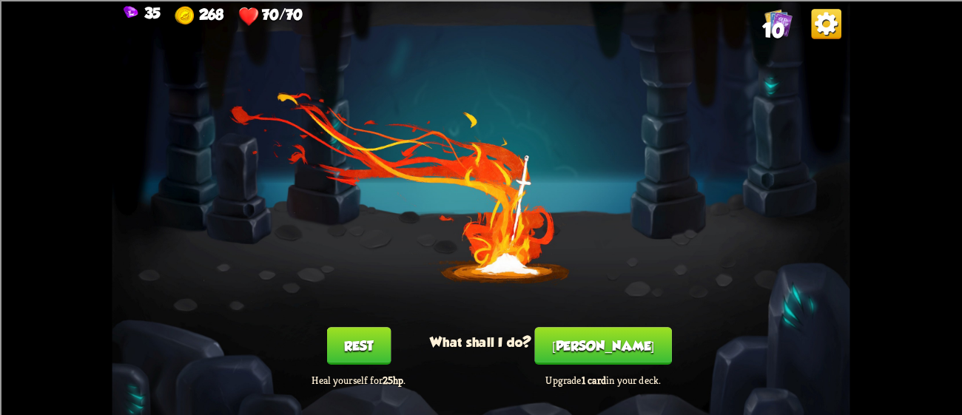
click at [601, 348] on button "[PERSON_NAME]" at bounding box center [603, 346] width 137 height 38
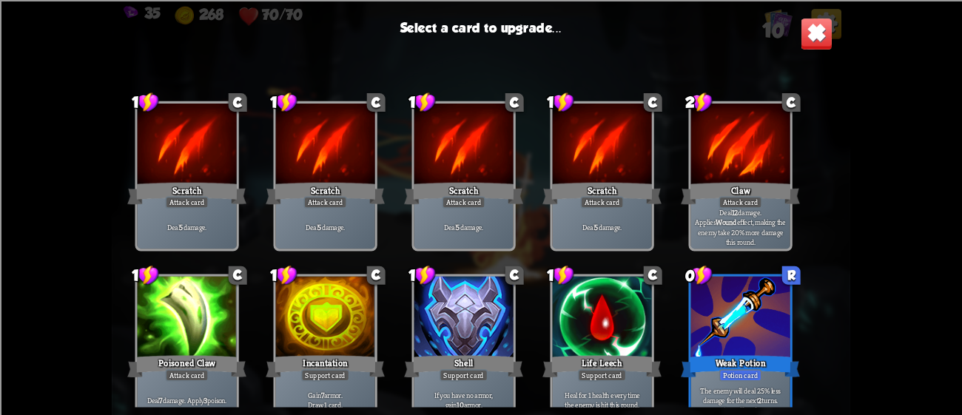
scroll to position [21, 0]
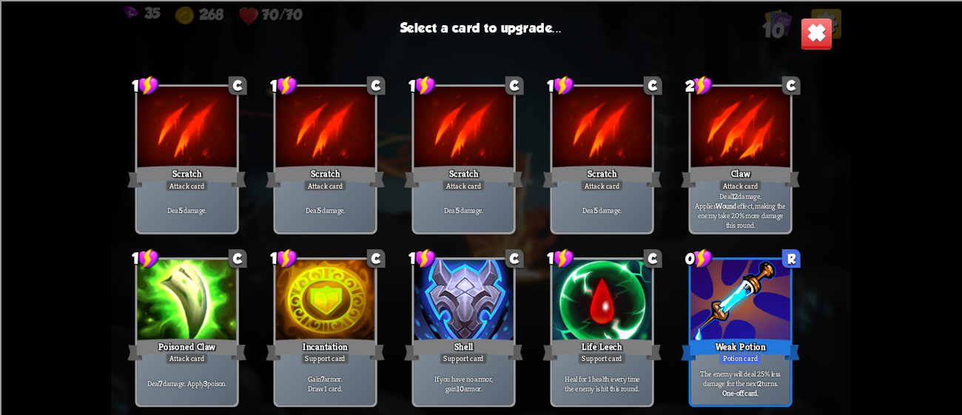
click at [594, 312] on div at bounding box center [602, 302] width 99 height 84
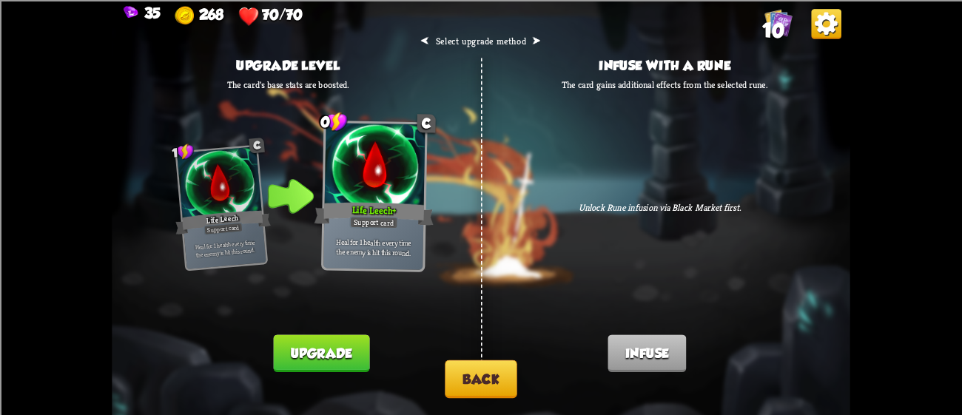
click at [295, 348] on button "Upgrade" at bounding box center [321, 354] width 96 height 38
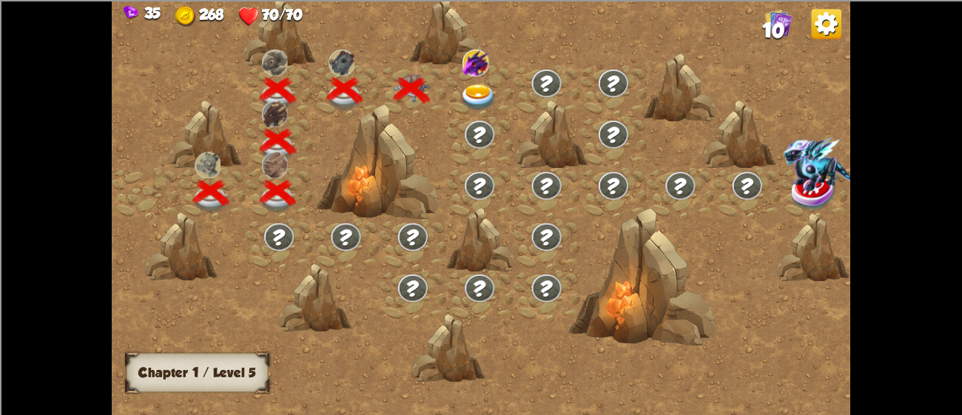
click at [472, 98] on img at bounding box center [478, 97] width 37 height 27
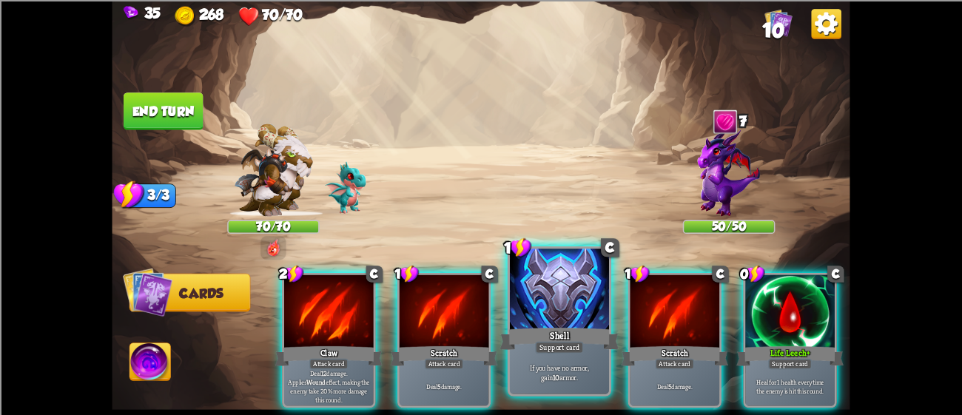
click at [531, 298] on div at bounding box center [559, 291] width 99 height 84
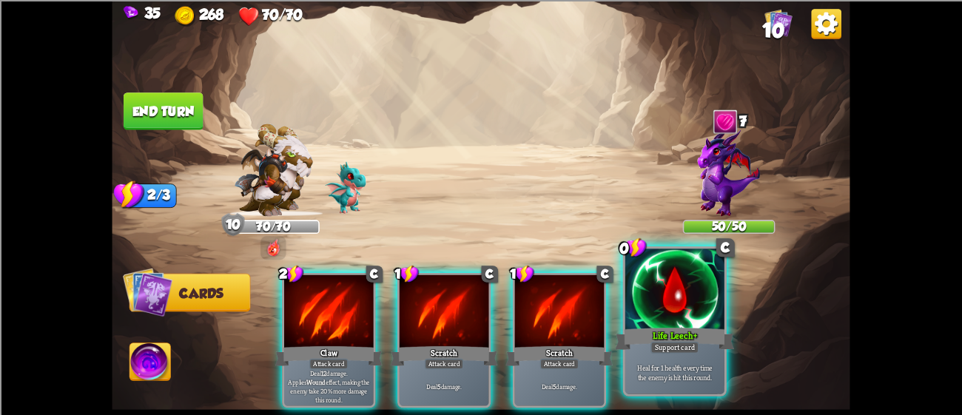
click at [660, 328] on div "Life Leech+" at bounding box center [674, 338] width 119 height 27
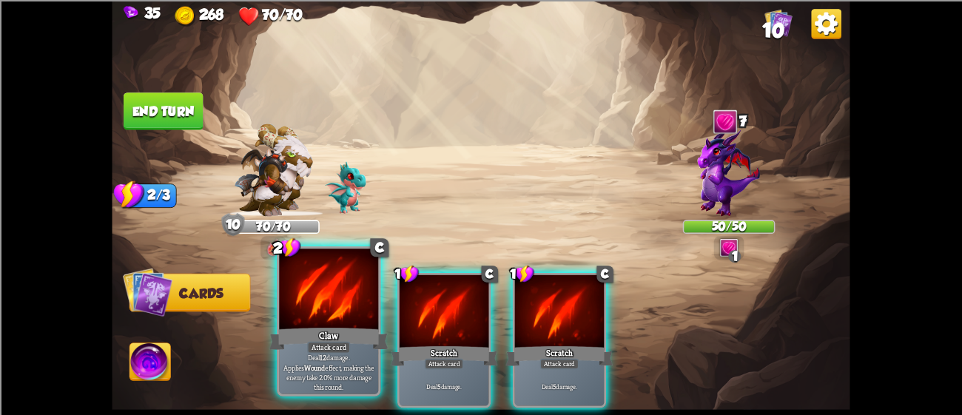
click at [345, 288] on div at bounding box center [328, 291] width 99 height 84
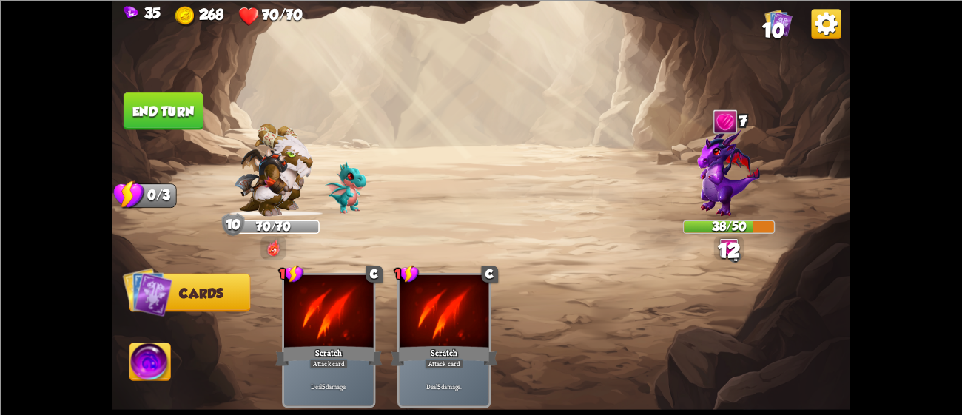
click at [164, 106] on button "End turn" at bounding box center [164, 112] width 80 height 38
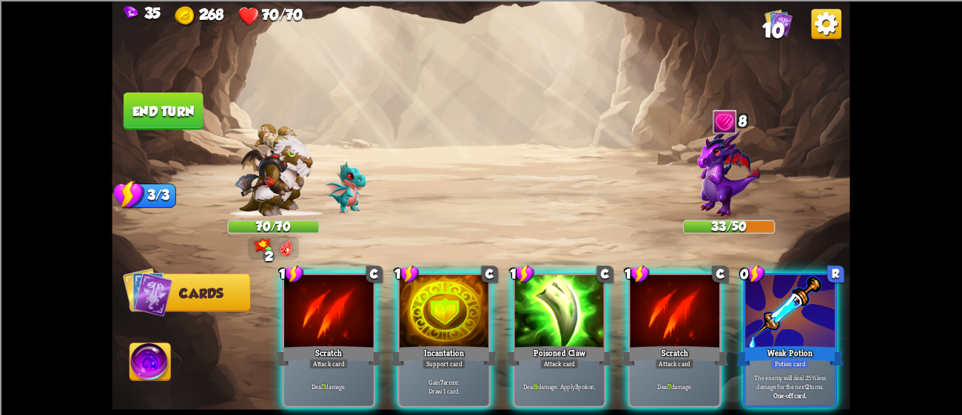
click at [451, 318] on div at bounding box center [445, 312] width 90 height 75
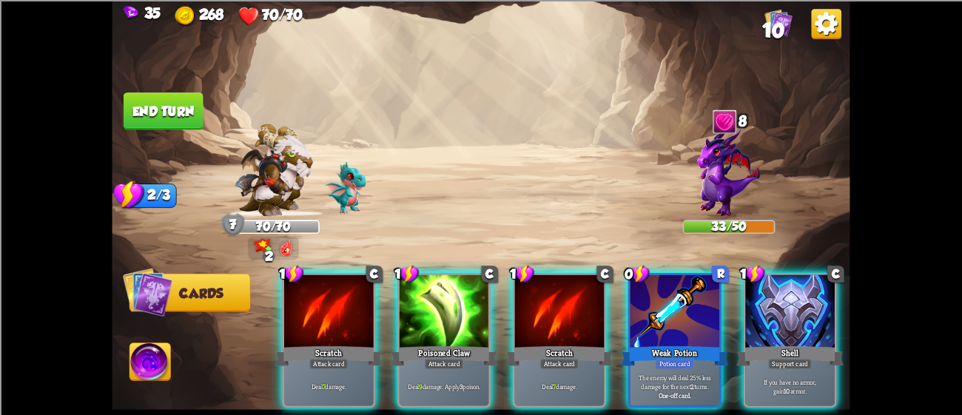
click at [464, 289] on div at bounding box center [445, 312] width 90 height 75
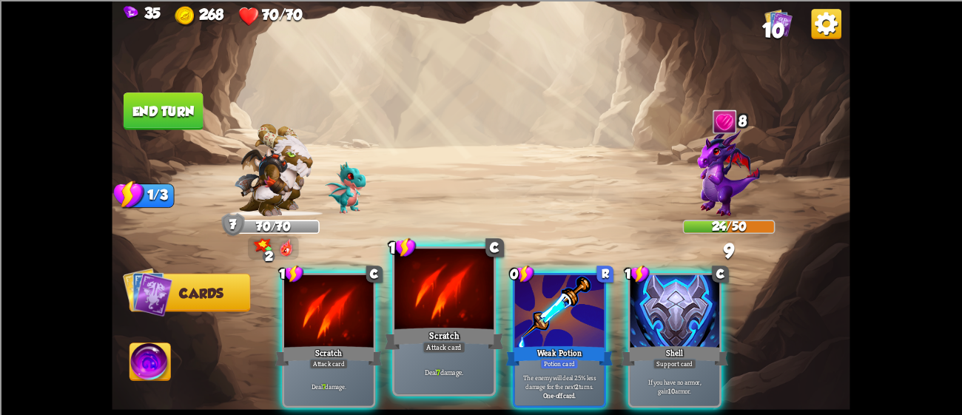
click at [406, 295] on div at bounding box center [444, 291] width 99 height 84
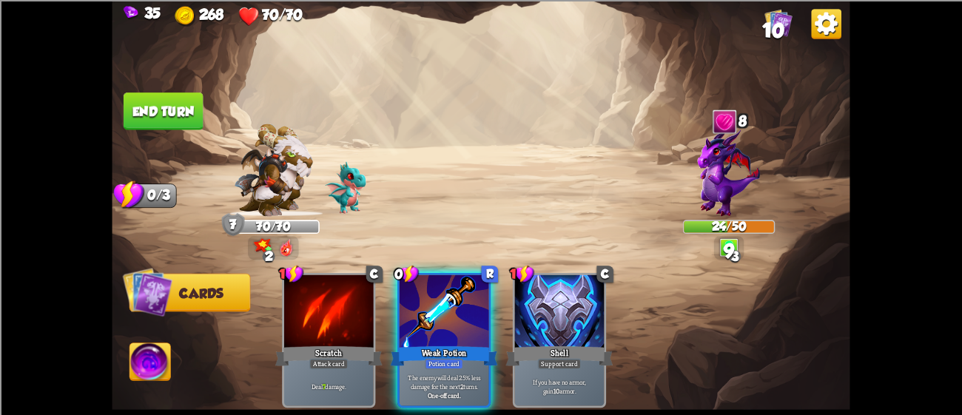
click at [110, 105] on div "35 268 70/70 10 Select an enemy to attack... You don't have enough stamina to p…" at bounding box center [481, 207] width 962 height 415
click at [147, 109] on button "End turn" at bounding box center [164, 112] width 80 height 38
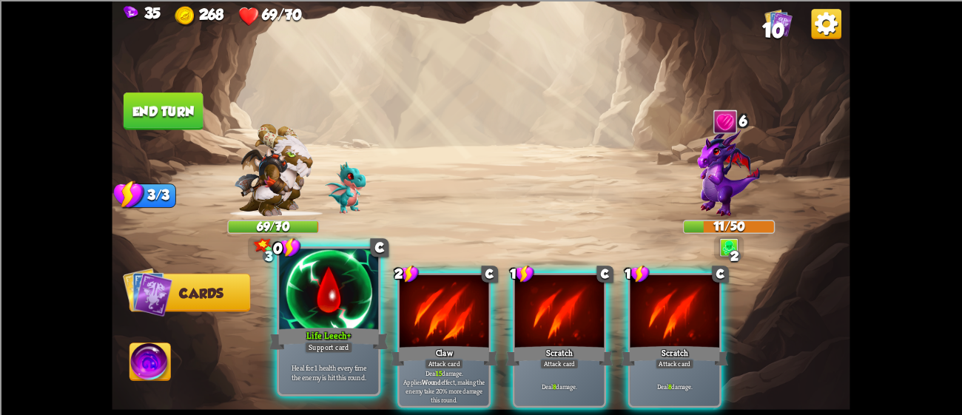
click at [356, 293] on div at bounding box center [328, 291] width 99 height 84
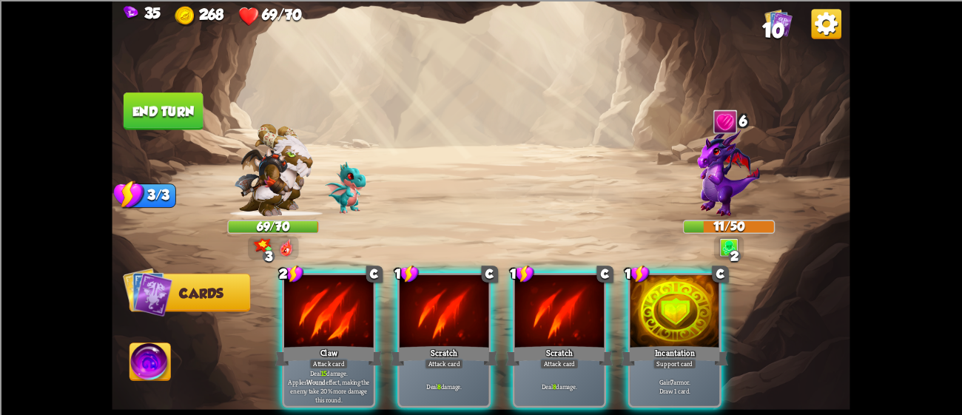
click at [356, 293] on div at bounding box center [329, 312] width 90 height 75
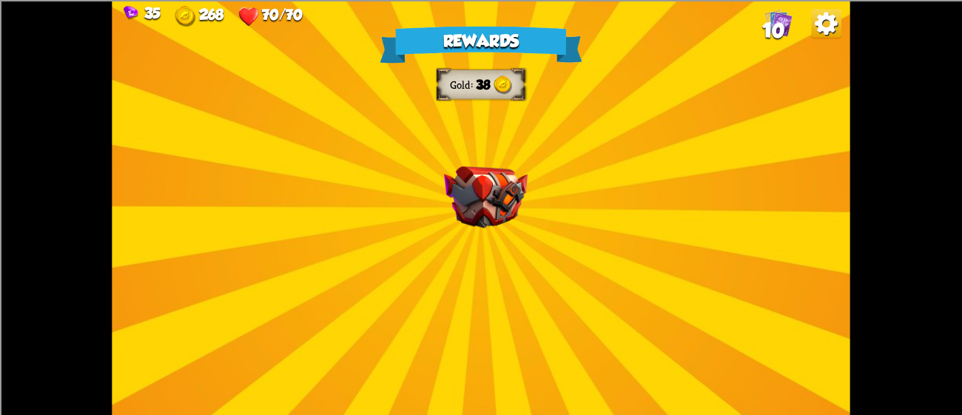
click at [497, 190] on img at bounding box center [486, 197] width 84 height 62
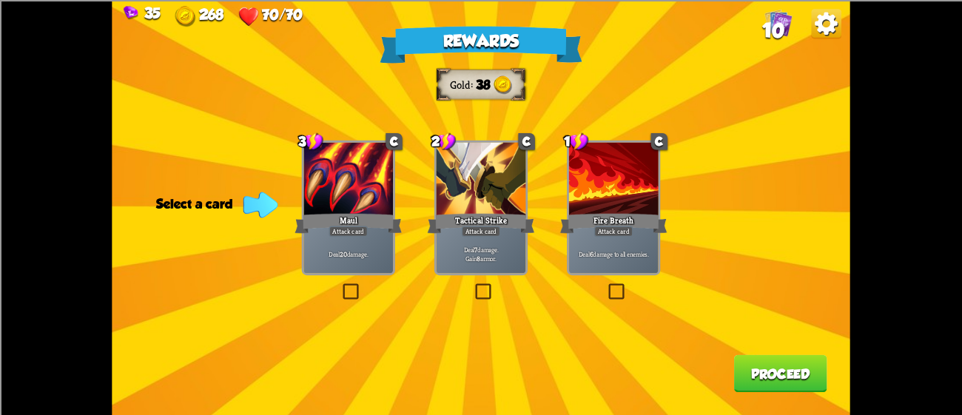
click at [486, 189] on div at bounding box center [482, 179] width 90 height 75
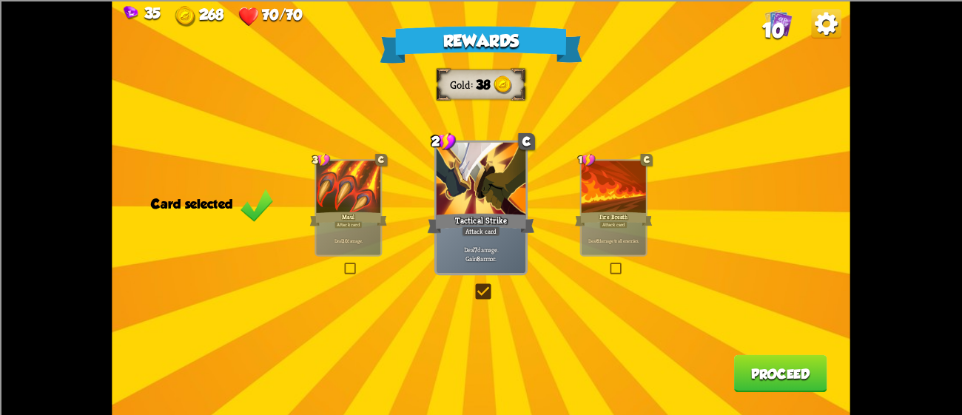
click at [739, 369] on button "Proceed" at bounding box center [780, 374] width 93 height 38
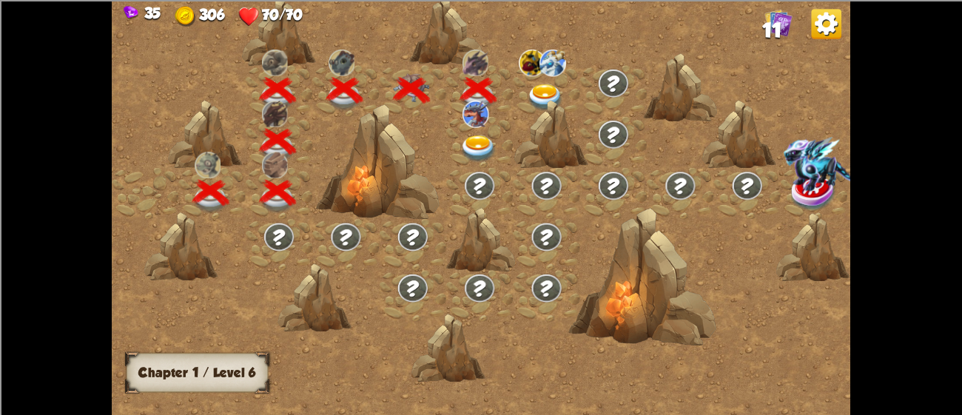
click at [545, 78] on div at bounding box center [547, 90] width 67 height 51
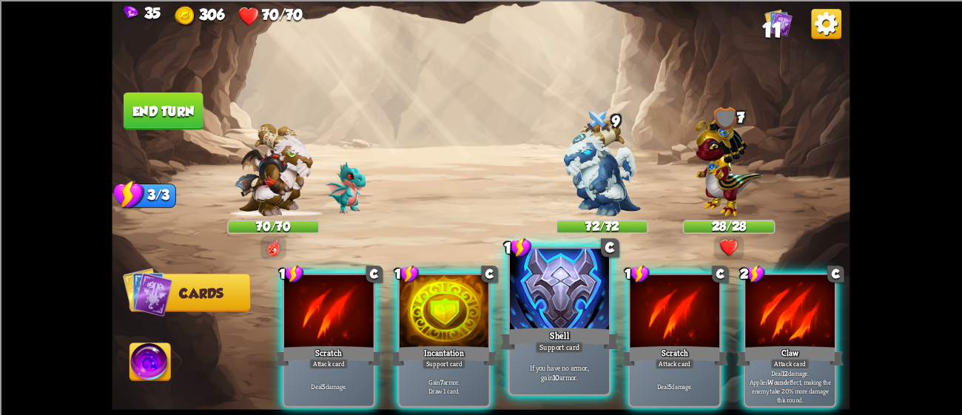
click at [596, 301] on div at bounding box center [559, 291] width 99 height 84
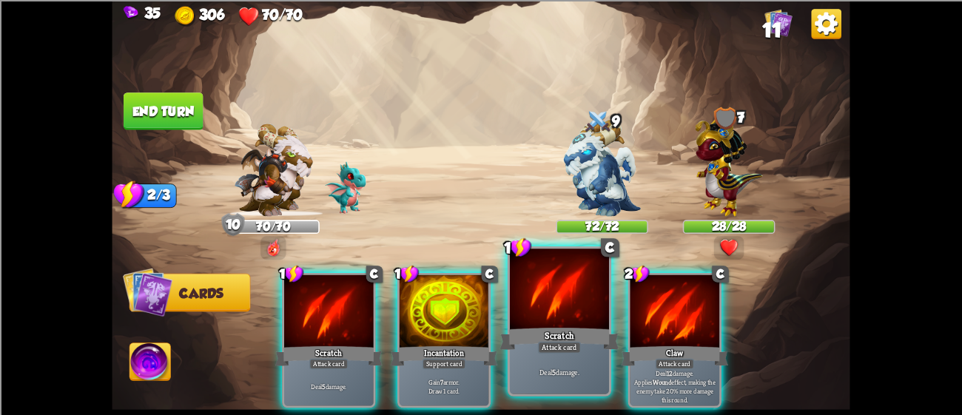
click at [559, 293] on div at bounding box center [559, 291] width 99 height 84
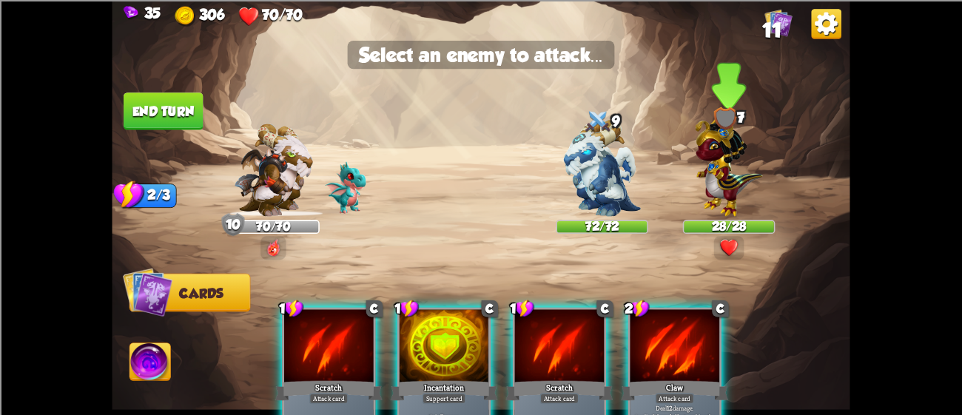
click at [702, 161] on img at bounding box center [728, 163] width 67 height 105
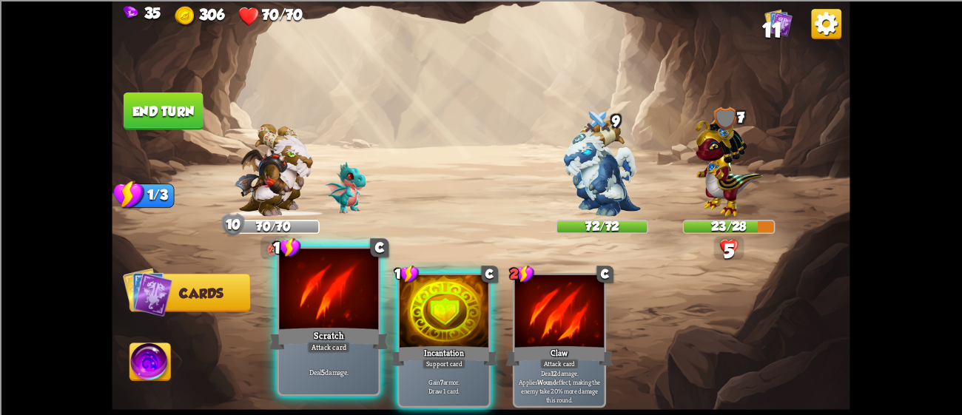
click at [311, 369] on p "Deal 5 damage." at bounding box center [329, 372] width 94 height 10
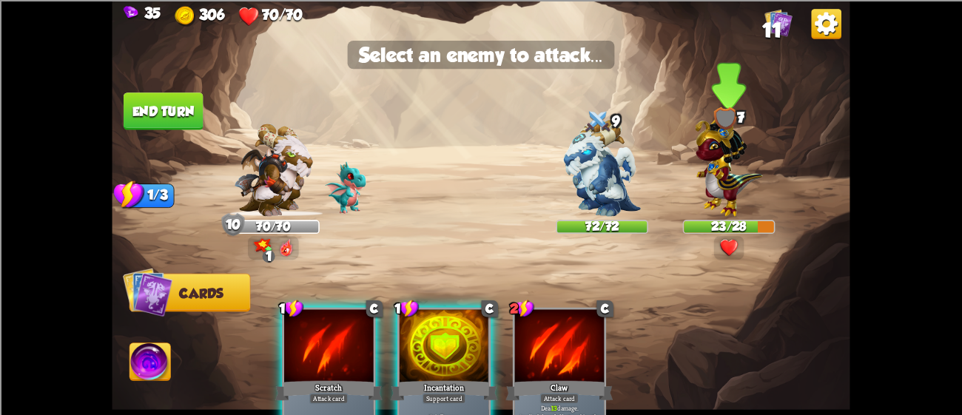
click at [736, 170] on img at bounding box center [728, 163] width 67 height 105
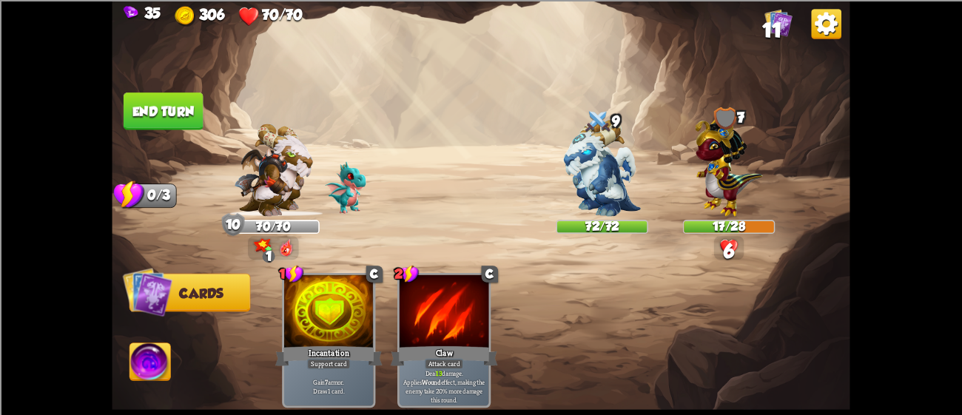
click at [146, 88] on img at bounding box center [481, 207] width 738 height 415
click at [158, 104] on button "End turn" at bounding box center [164, 112] width 80 height 38
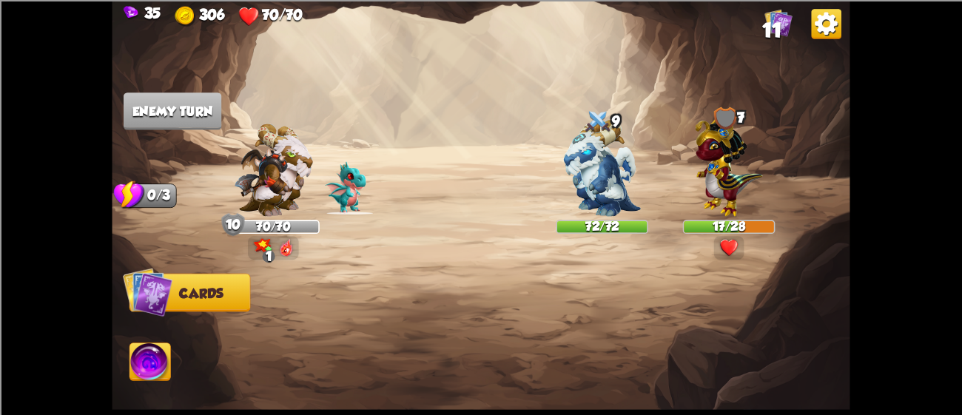
click at [232, 181] on div at bounding box center [273, 175] width 93 height 81
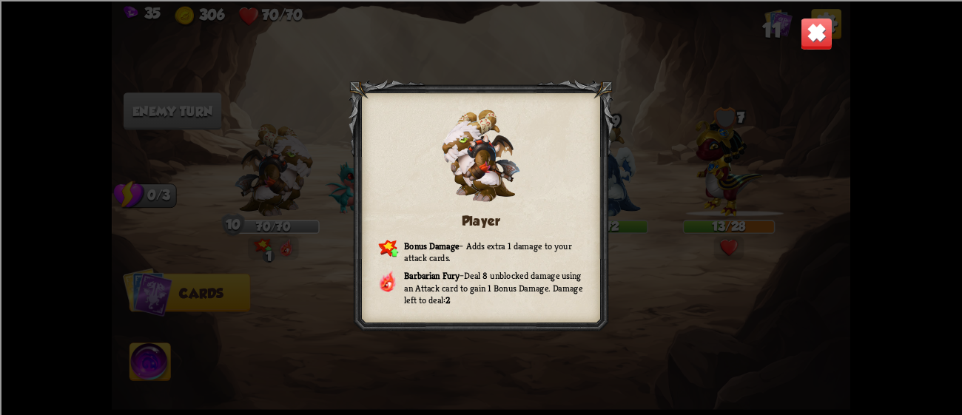
click at [803, 41] on img at bounding box center [817, 33] width 33 height 33
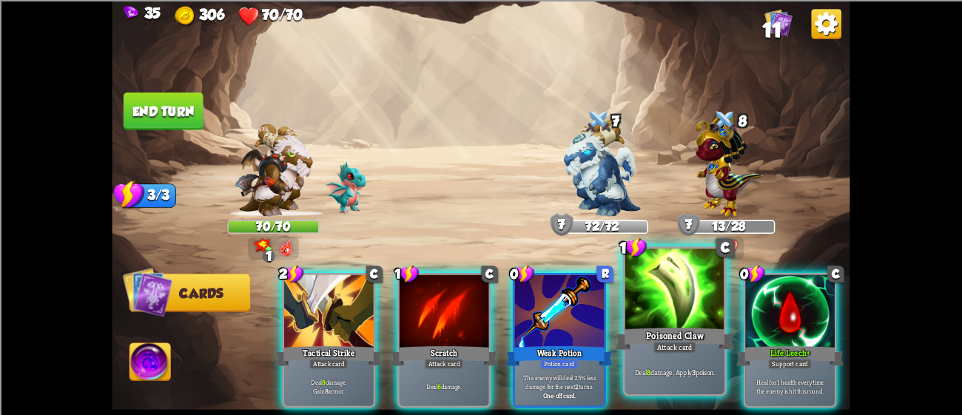
click at [676, 304] on div at bounding box center [674, 291] width 99 height 84
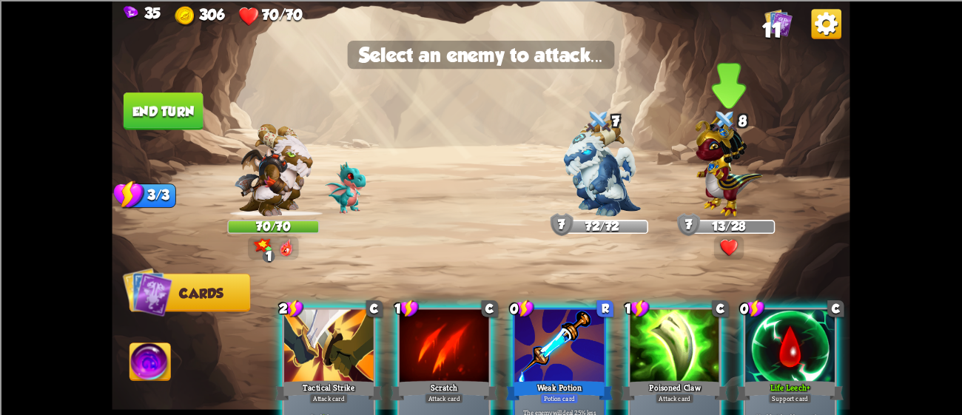
click at [686, 180] on div at bounding box center [729, 175] width 93 height 81
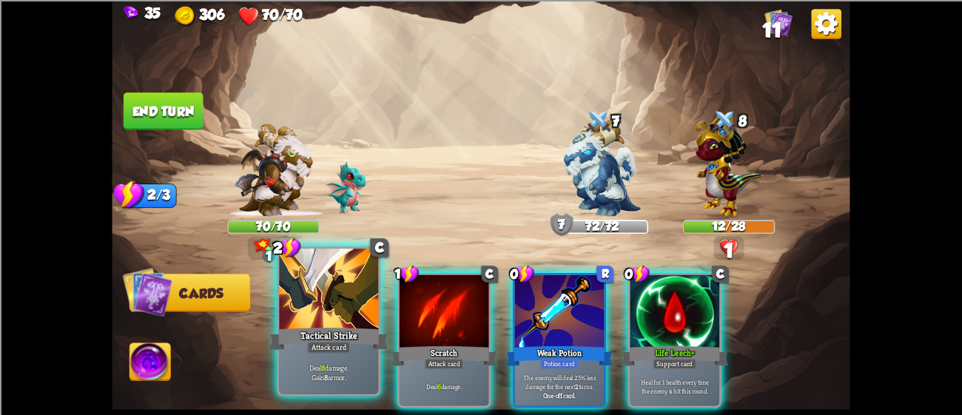
click at [341, 299] on div at bounding box center [328, 291] width 99 height 84
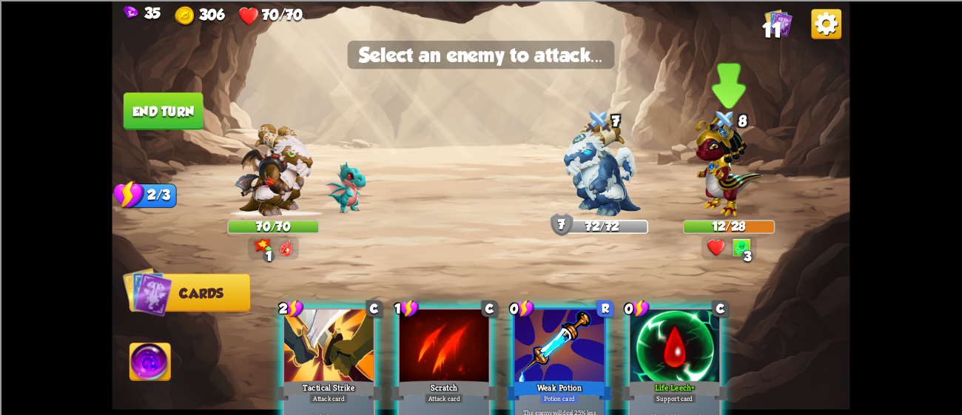
click at [722, 177] on img at bounding box center [728, 163] width 67 height 105
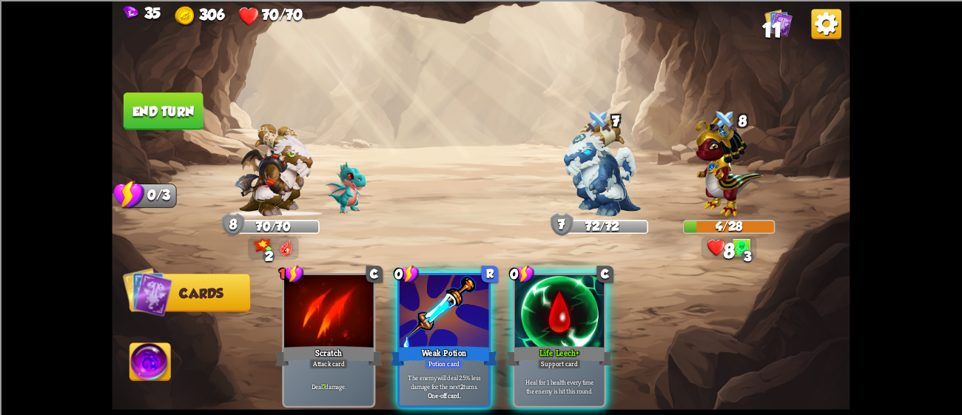
click at [152, 144] on img at bounding box center [481, 207] width 738 height 415
click at [174, 118] on button "End turn" at bounding box center [164, 112] width 80 height 38
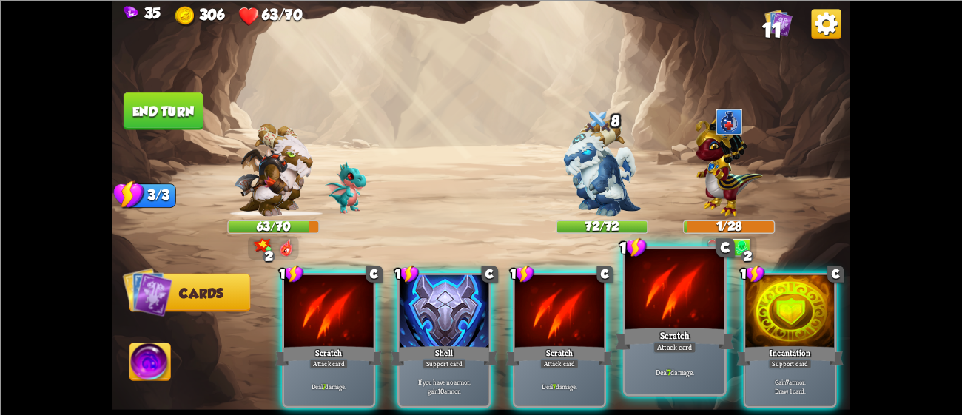
click at [654, 290] on div at bounding box center [674, 291] width 99 height 84
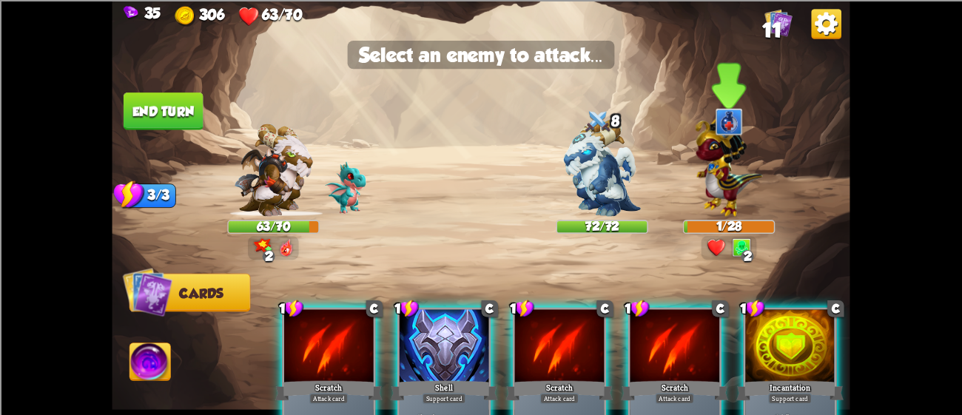
click at [713, 188] on img at bounding box center [728, 163] width 67 height 105
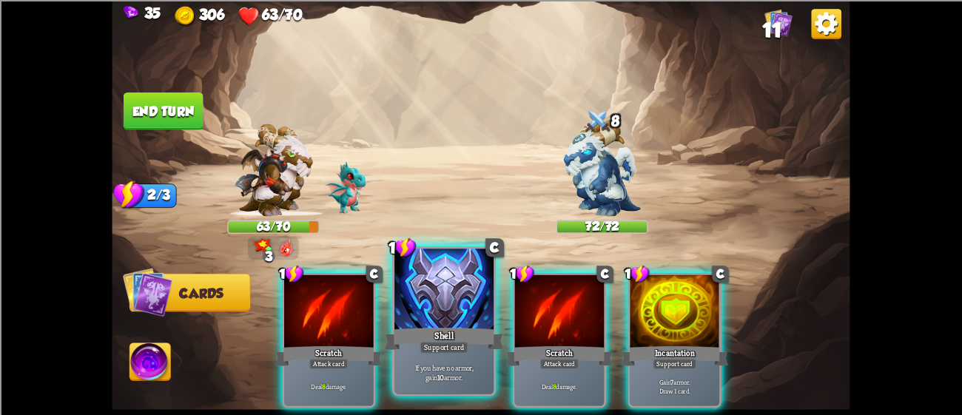
click at [472, 288] on div at bounding box center [444, 291] width 99 height 84
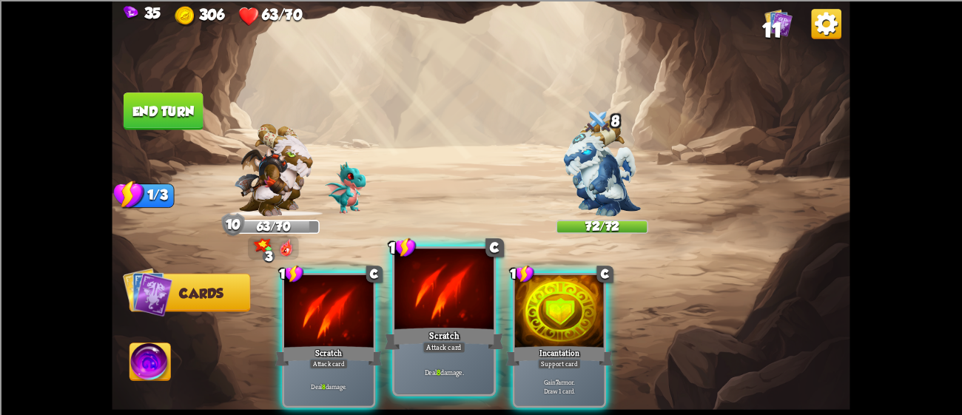
click at [440, 298] on div at bounding box center [444, 291] width 99 height 84
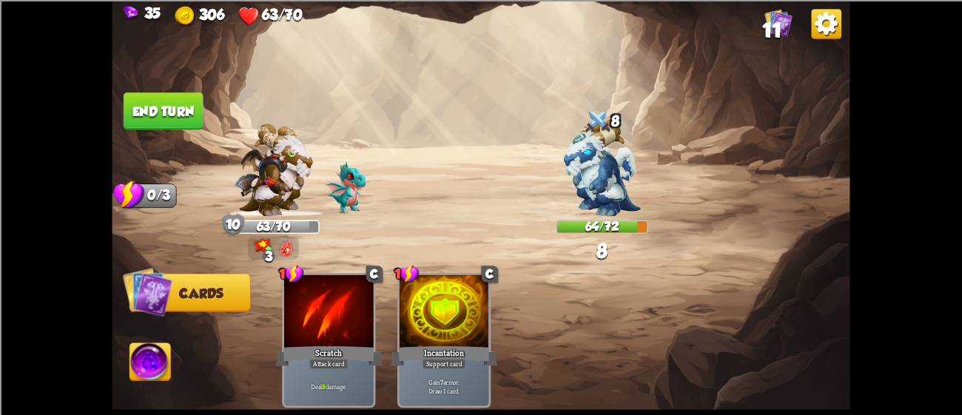
click at [167, 96] on button "End turn" at bounding box center [164, 112] width 80 height 38
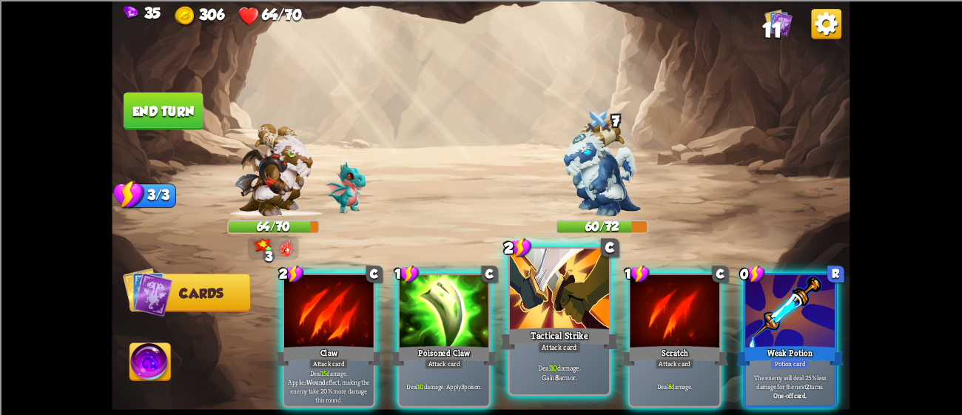
click at [532, 354] on div "Deal 10 damage. Gain 8 armor." at bounding box center [559, 372] width 99 height 43
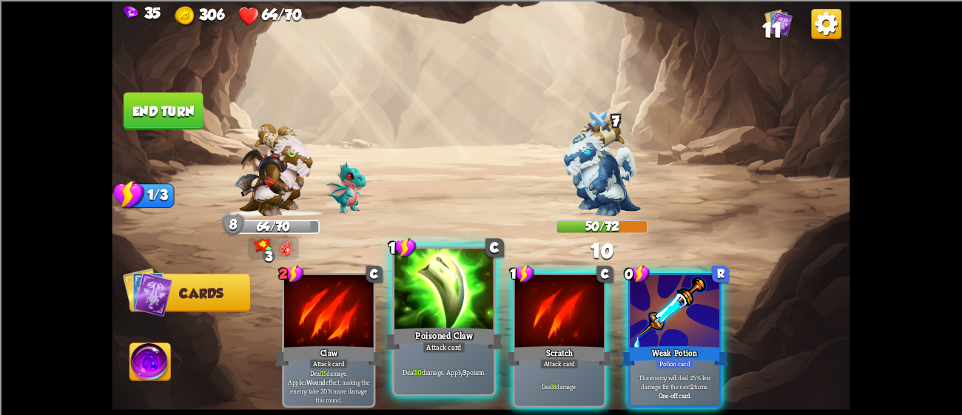
click at [446, 339] on div "Poisoned Claw" at bounding box center [444, 338] width 119 height 27
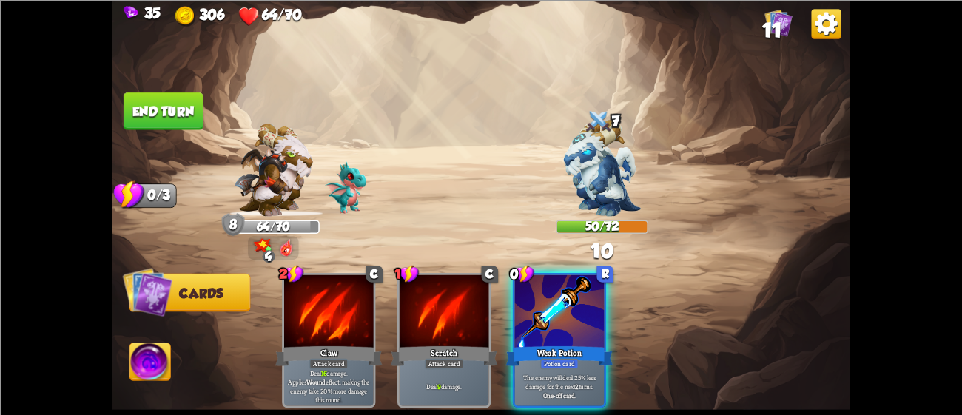
click at [167, 123] on button "End turn" at bounding box center [164, 112] width 80 height 38
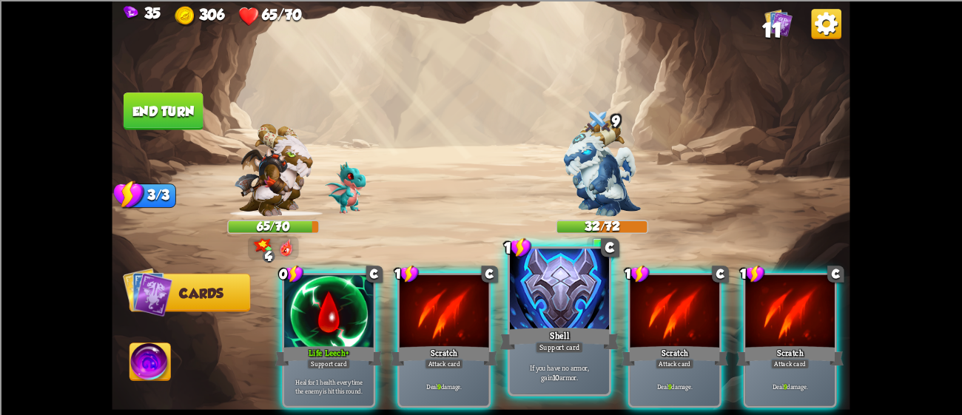
click at [529, 283] on div at bounding box center [559, 291] width 99 height 84
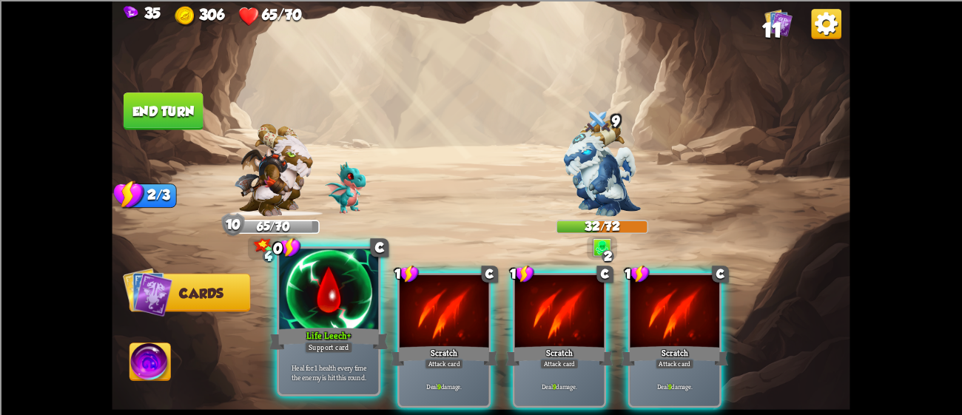
click at [310, 290] on div at bounding box center [328, 291] width 99 height 84
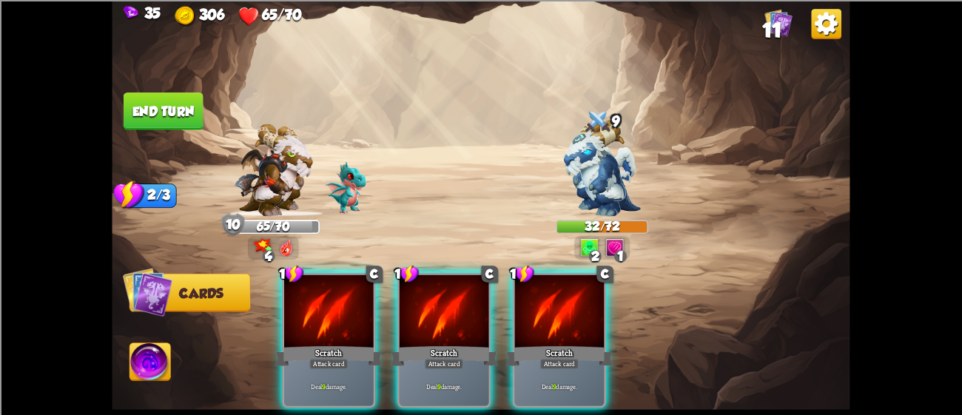
click at [310, 290] on div at bounding box center [329, 312] width 90 height 75
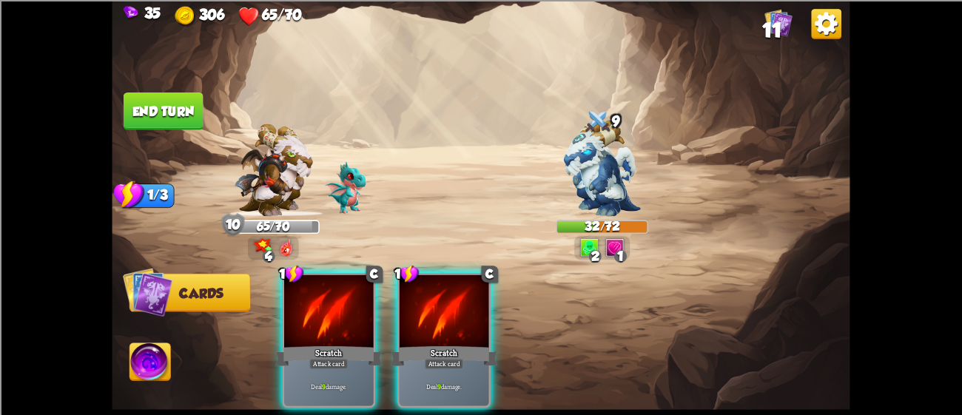
click at [310, 290] on div at bounding box center [329, 312] width 90 height 75
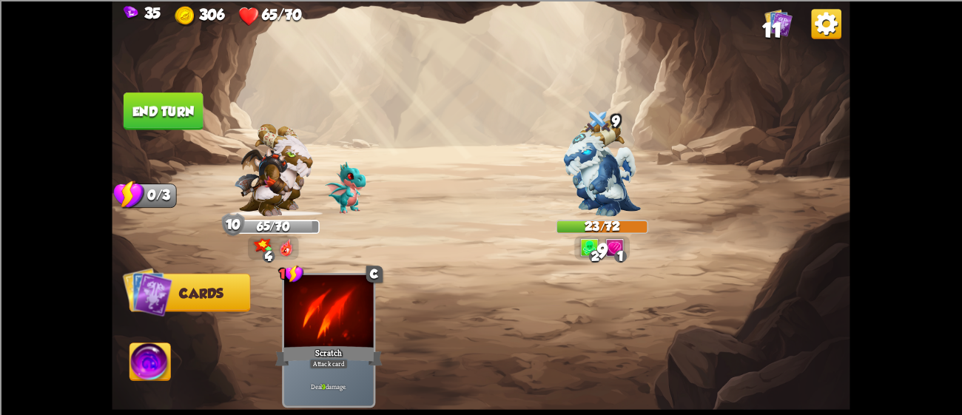
click at [129, 93] on button "End turn" at bounding box center [164, 112] width 80 height 38
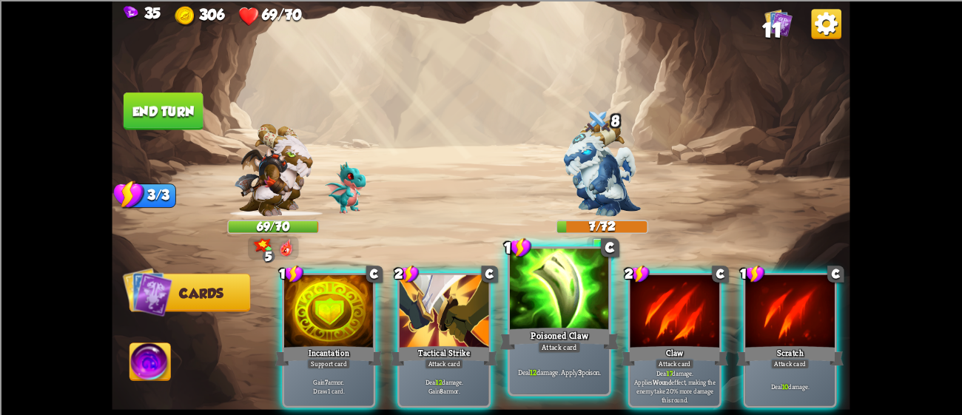
click at [586, 328] on div "Poisoned Claw" at bounding box center [559, 338] width 119 height 27
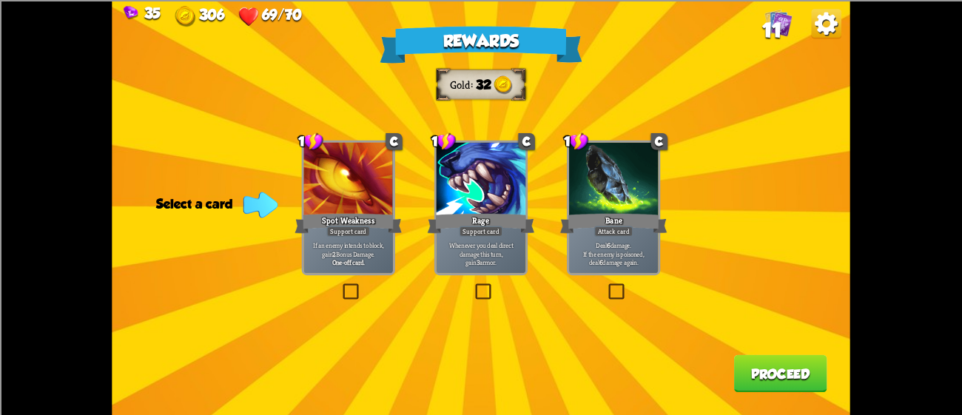
click at [307, 231] on div "Spot Weakness" at bounding box center [348, 223] width 107 height 24
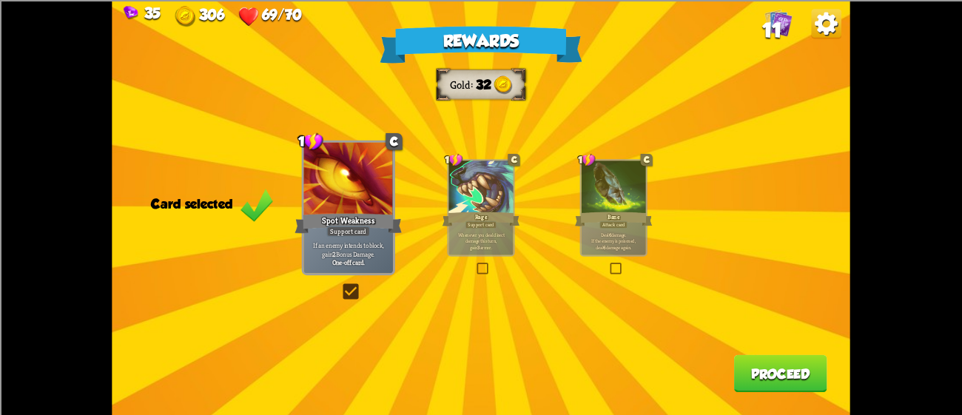
click at [768, 361] on button "Proceed" at bounding box center [780, 374] width 93 height 38
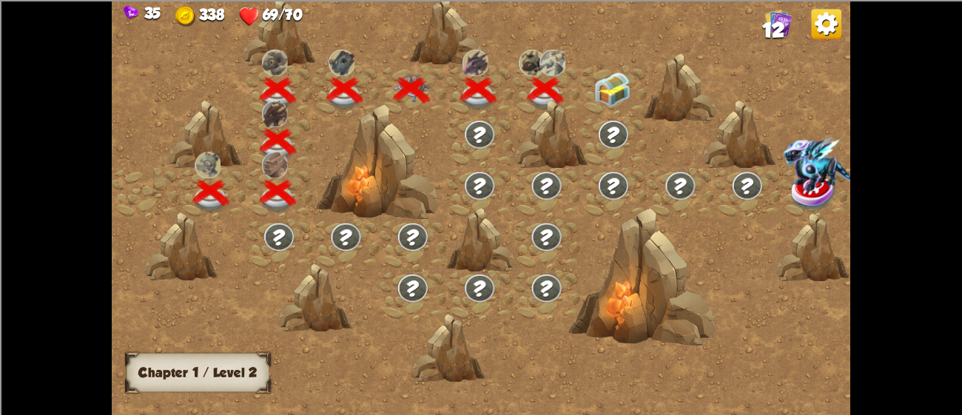
click at [600, 93] on img at bounding box center [612, 90] width 37 height 35
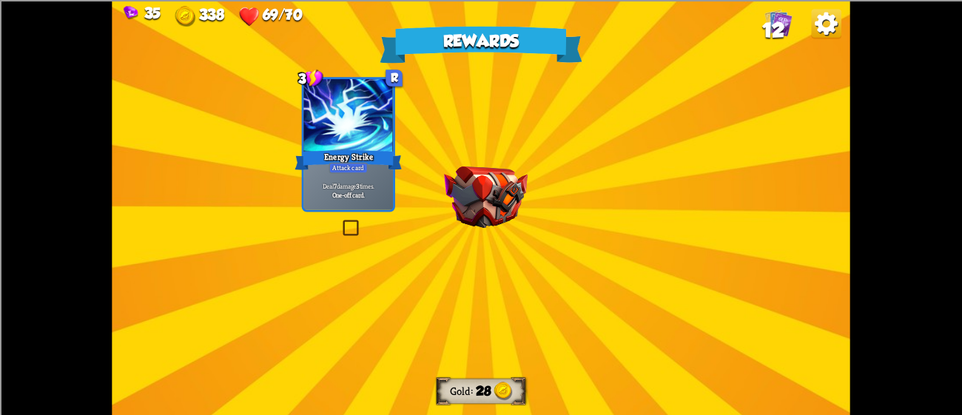
click at [508, 137] on div "Rewards Gold 28 Select a card 3 R Energy Strike Attack card Deal 7 damage 3 tim…" at bounding box center [481, 207] width 738 height 415
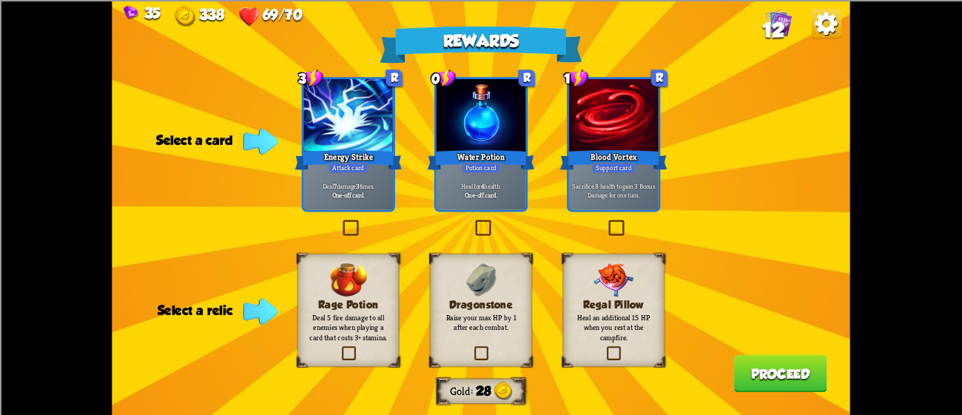
click at [369, 128] on div at bounding box center [348, 115] width 90 height 75
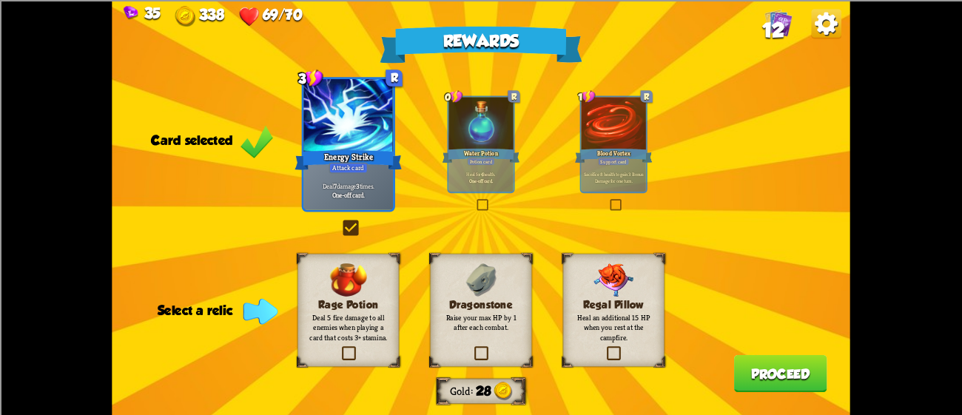
click at [514, 320] on p "Raise your max HP by 1 after each combat." at bounding box center [481, 322] width 82 height 19
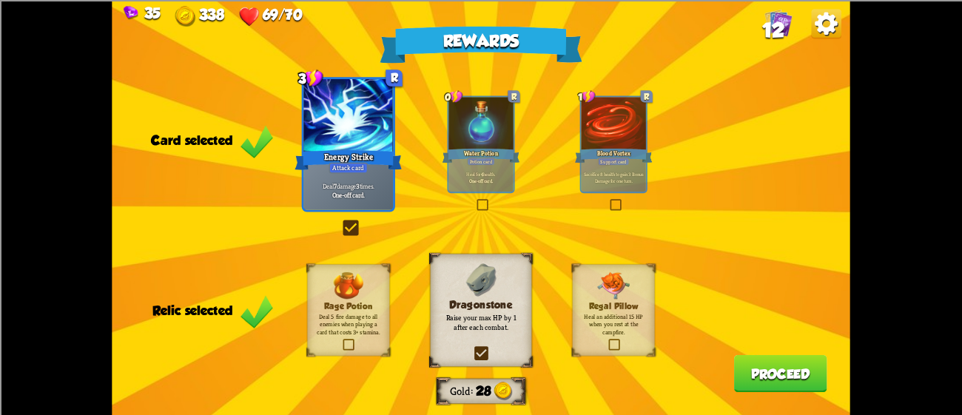
click at [781, 381] on button "Proceed" at bounding box center [780, 374] width 93 height 38
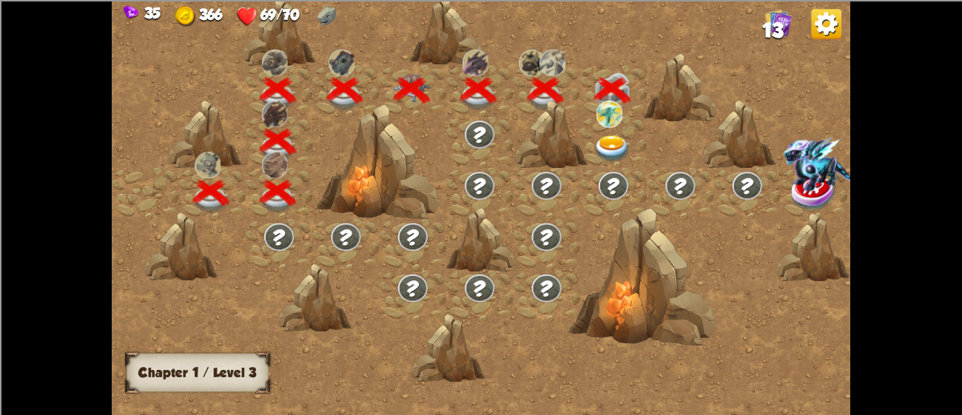
click at [603, 146] on img at bounding box center [612, 148] width 37 height 27
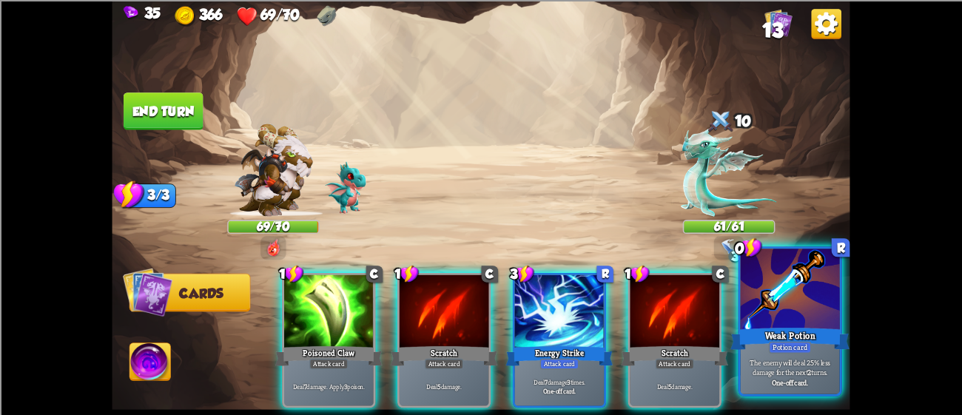
click at [772, 306] on div at bounding box center [790, 291] width 99 height 84
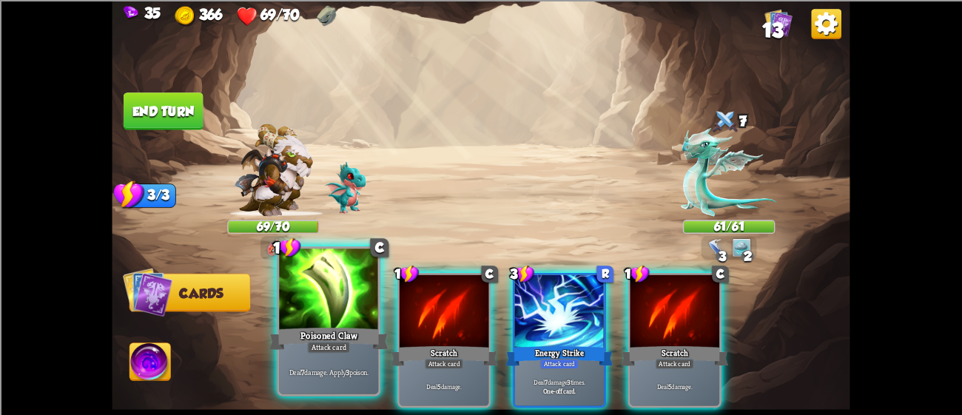
click at [370, 316] on div at bounding box center [328, 291] width 99 height 84
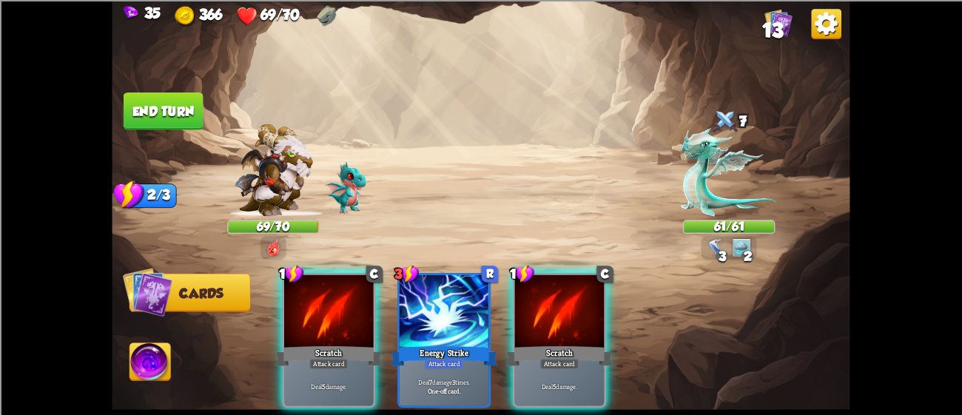
click at [370, 316] on div at bounding box center [329, 312] width 90 height 75
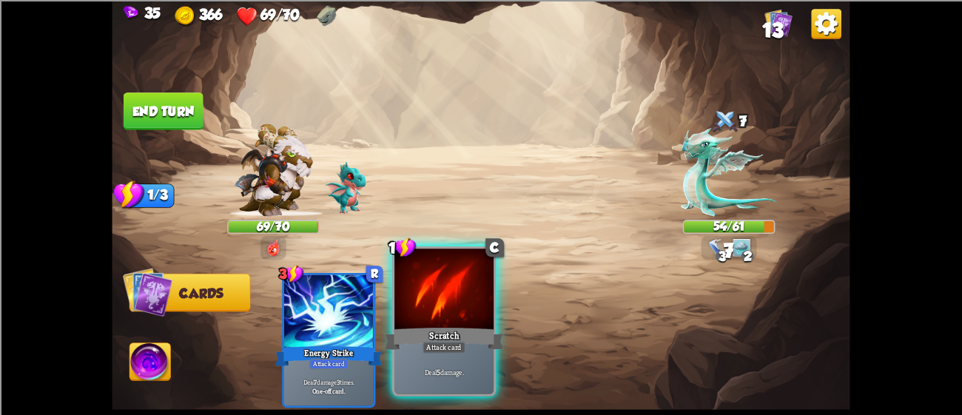
click at [470, 300] on div at bounding box center [444, 291] width 99 height 84
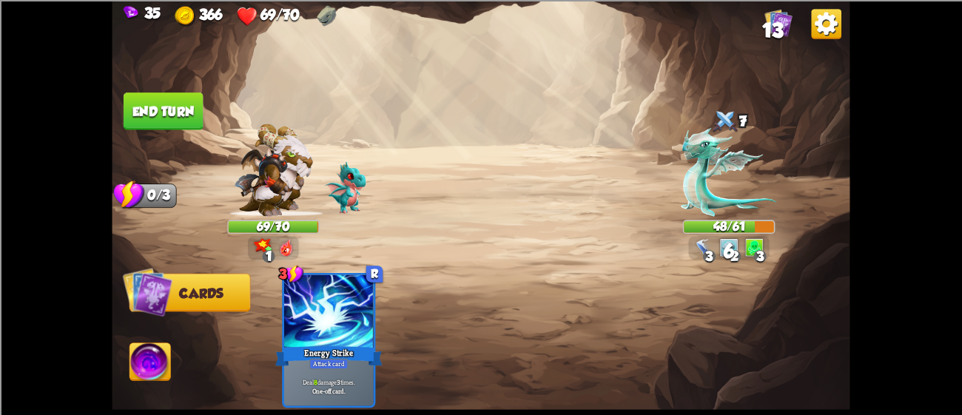
click at [190, 104] on button "End turn" at bounding box center [164, 112] width 80 height 38
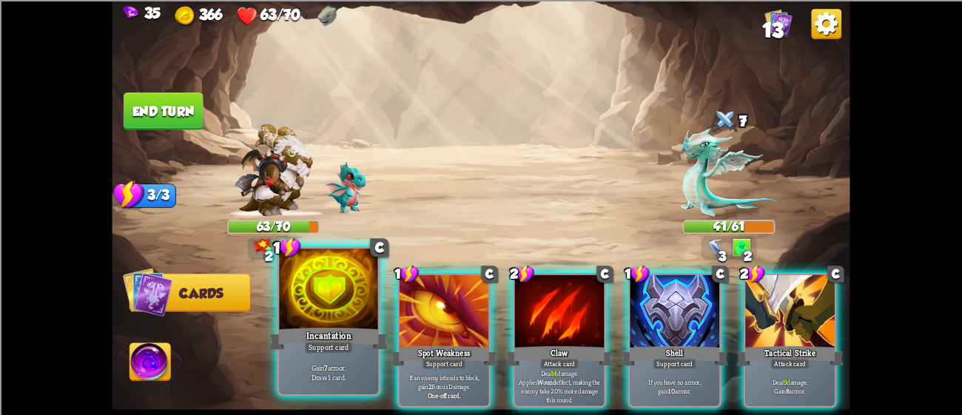
click at [363, 298] on div at bounding box center [328, 291] width 99 height 84
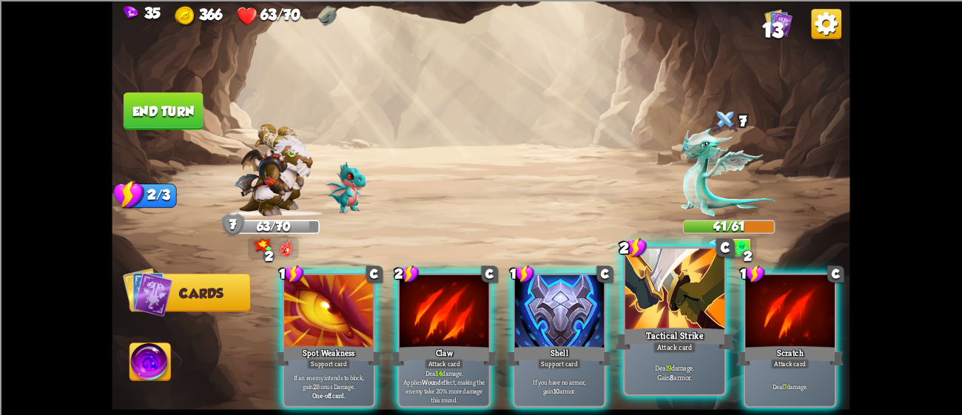
click at [702, 317] on div at bounding box center [674, 291] width 99 height 84
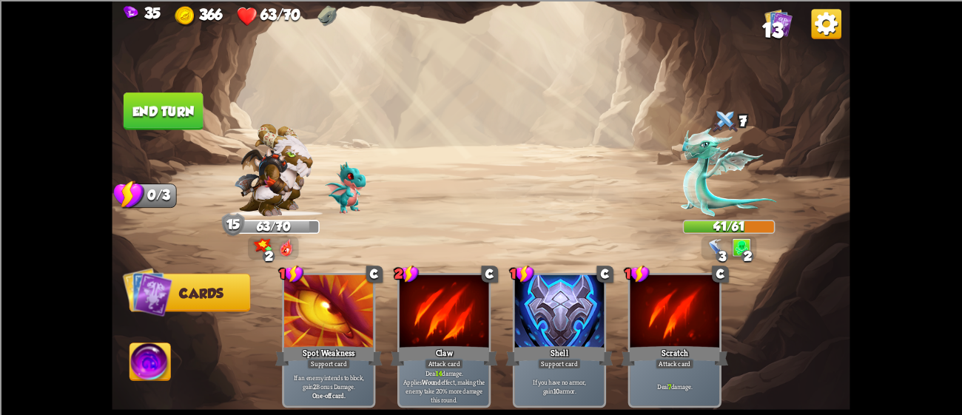
click at [702, 317] on div at bounding box center [675, 312] width 90 height 75
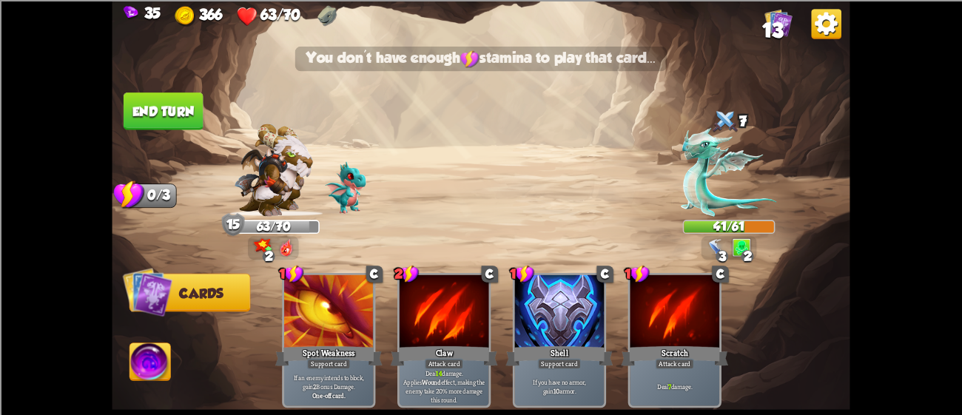
click at [142, 98] on button "End turn" at bounding box center [164, 112] width 80 height 38
